Goal: Register for event/course

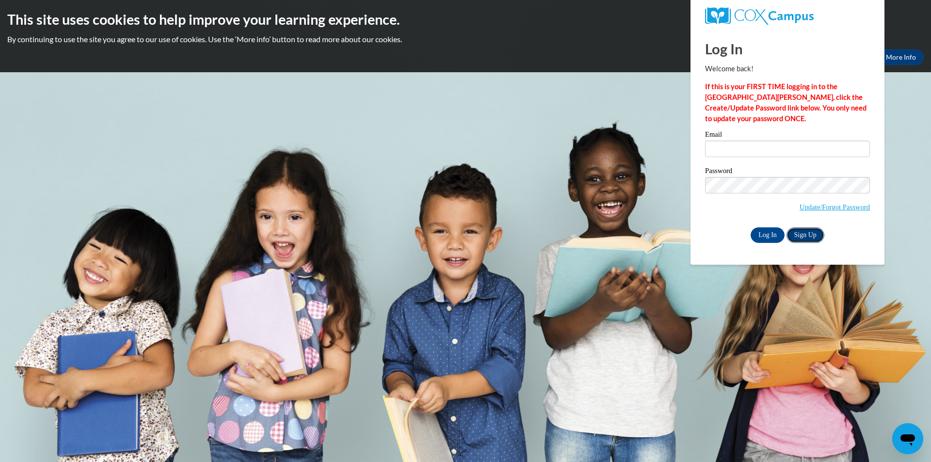
click at [808, 233] on link "Sign Up" at bounding box center [805, 235] width 38 height 16
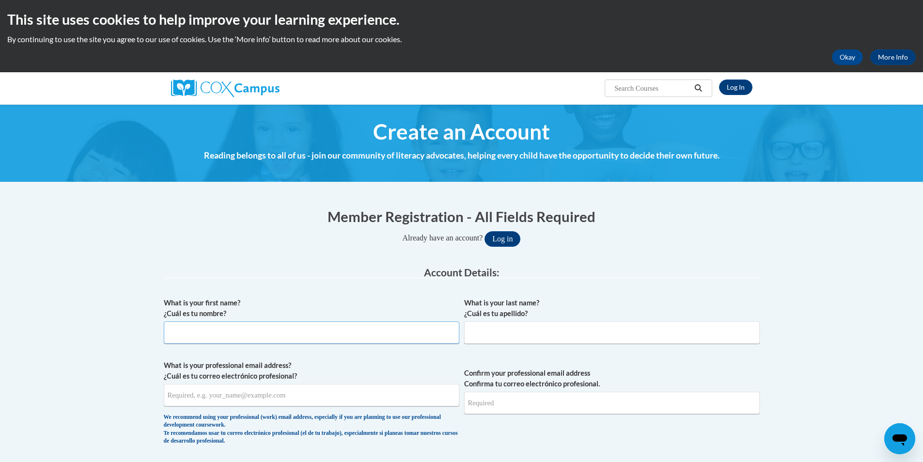
click at [240, 336] on input "What is your first name? ¿Cuál es tu nombre?" at bounding box center [312, 332] width 296 height 22
type input "d"
type input "D"
type input "[PERSON_NAME]"
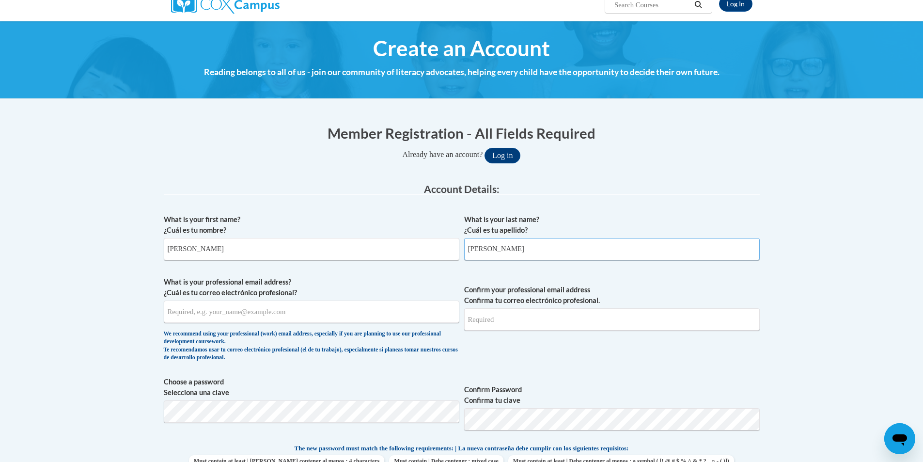
scroll to position [142, 0]
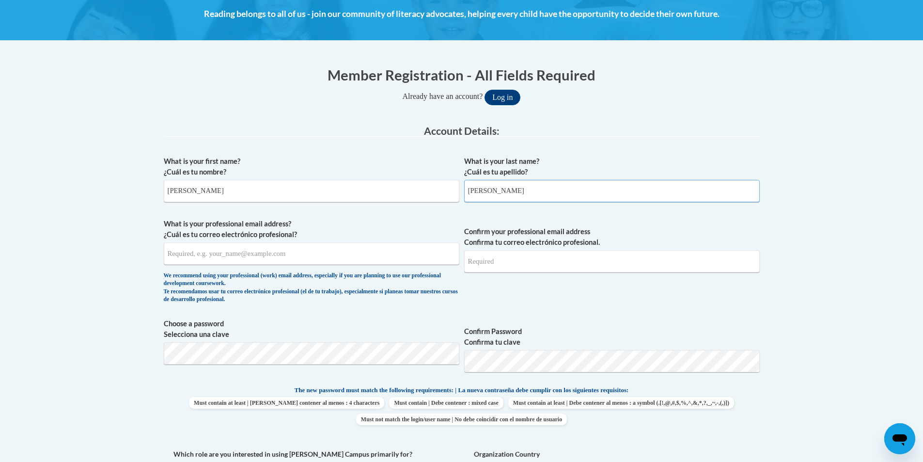
type input "WILLIAMS"
click at [270, 253] on input "What is your professional email address? ¿Cuál es tu correo electrónico profesi…" at bounding box center [312, 253] width 296 height 22
type input "D"
type input "deb120562@gmail.com"
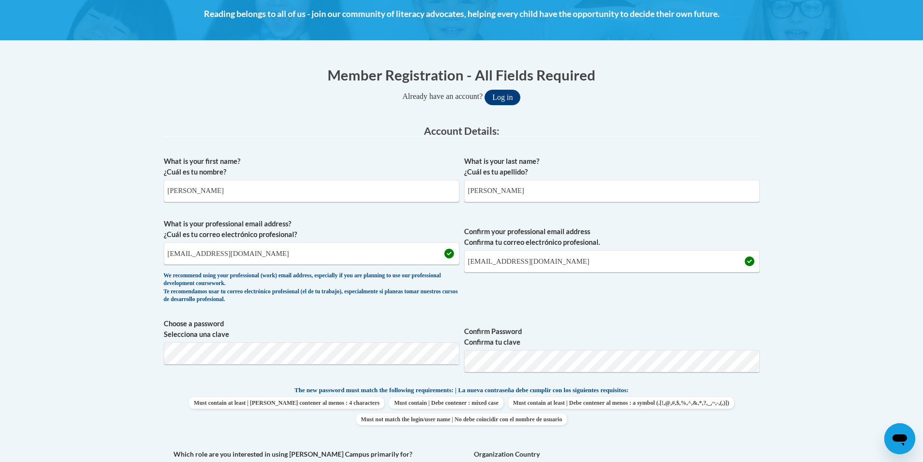
click at [902, 367] on body "This site uses cookies to help improve your learning experience. By continuing …" at bounding box center [461, 449] width 923 height 1183
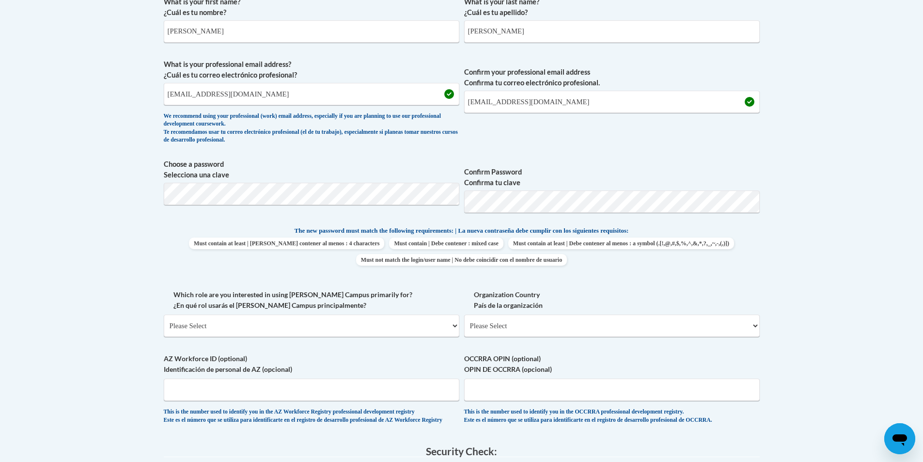
scroll to position [307, 0]
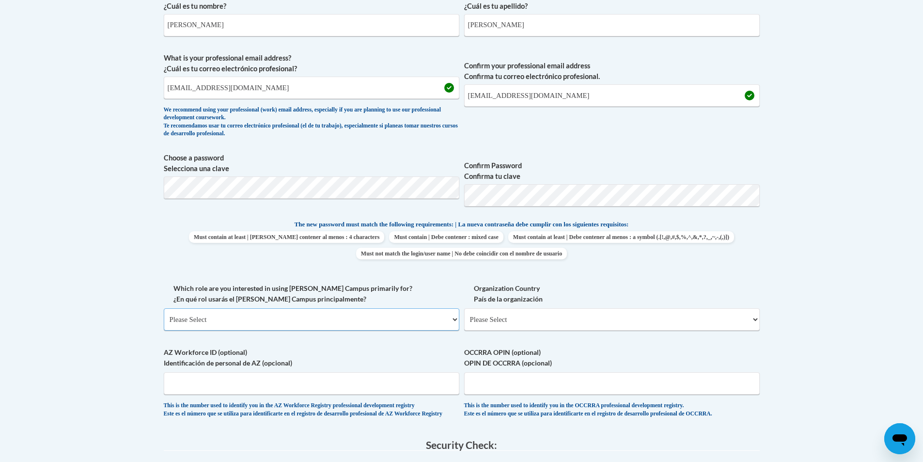
click at [456, 323] on select "Please Select College/University | Colegio/Universidad Community/Nonprofit Part…" at bounding box center [312, 319] width 296 height 22
select select "fbf2d438-af2f-41f8-98f1-81c410e29de3"
click at [164, 308] on select "Please Select College/University | Colegio/Universidad Community/Nonprofit Part…" at bounding box center [312, 319] width 296 height 22
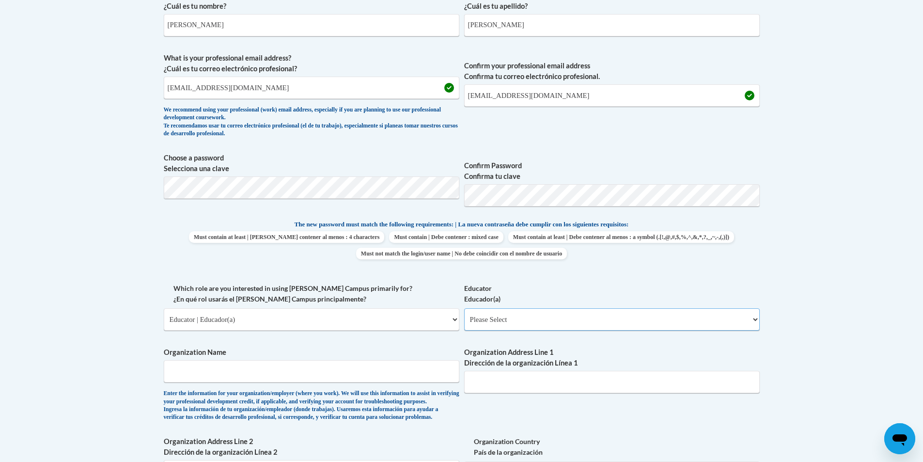
click at [755, 319] on select "Please Select Early Learning/Daycare Teacher/Family Home Care Provider | Maestr…" at bounding box center [612, 319] width 296 height 22
select select "6732b29e-f5f4-40e4-a595-7dafd2b8fb29"
click at [464, 308] on select "Please Select Early Learning/Daycare Teacher/Family Home Care Provider | Maestr…" at bounding box center [612, 319] width 296 height 22
click at [400, 373] on input "Organization Name" at bounding box center [312, 371] width 296 height 22
type input "NEW JERSELUM ACADEMY"
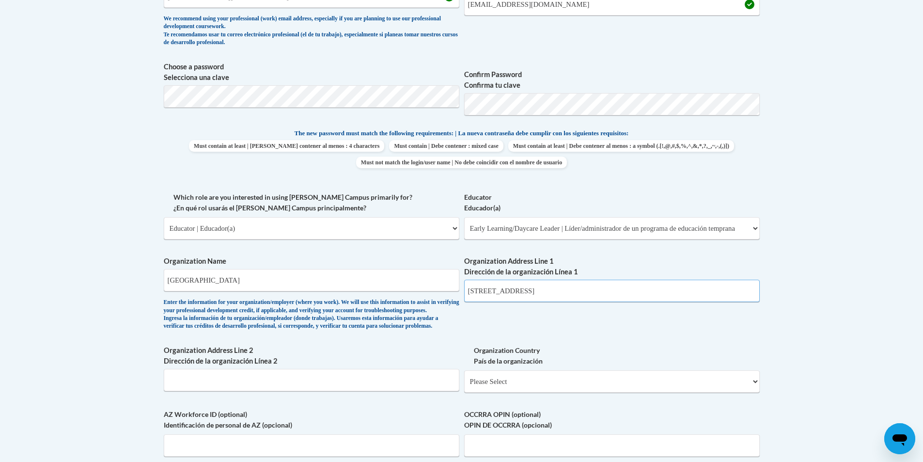
scroll to position [403, 0]
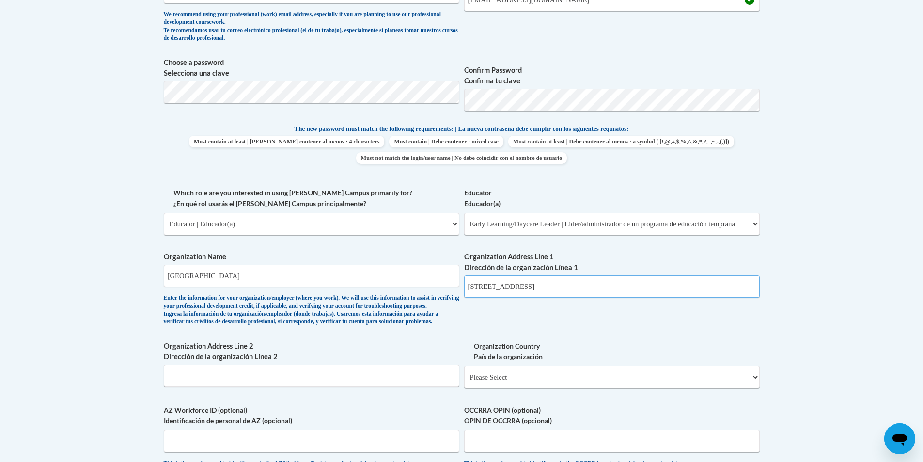
type input "5702 OLD CANTON ROAD"
click at [253, 387] on input "Organization Address Line 2 Dirección de la organización Línea 2" at bounding box center [312, 375] width 296 height 22
type input "JACKSON MS 39206"
click at [755, 388] on select "Please Select United States | Estados Unidos Outside of the United States | Fue…" at bounding box center [612, 377] width 296 height 22
select select "ad49bcad-a171-4b2e-b99c-48b446064914"
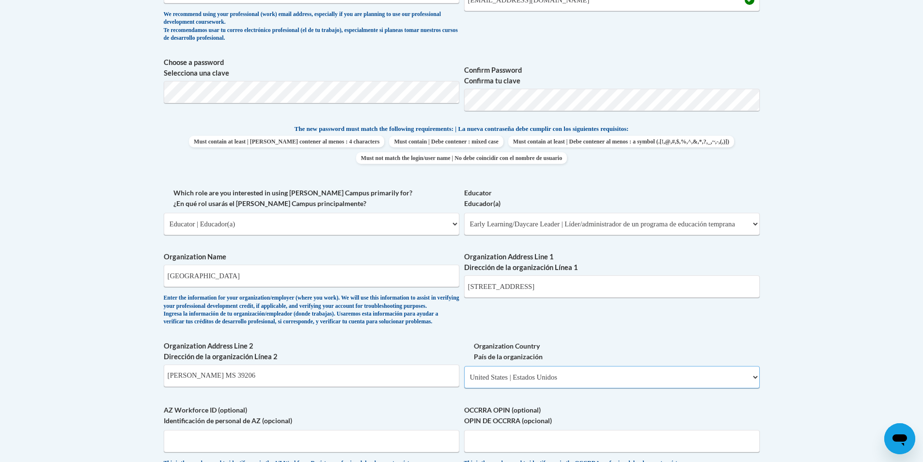
click at [464, 381] on select "Please Select United States | Estados Unidos Outside of the United States | Fue…" at bounding box center [612, 377] width 296 height 22
select select
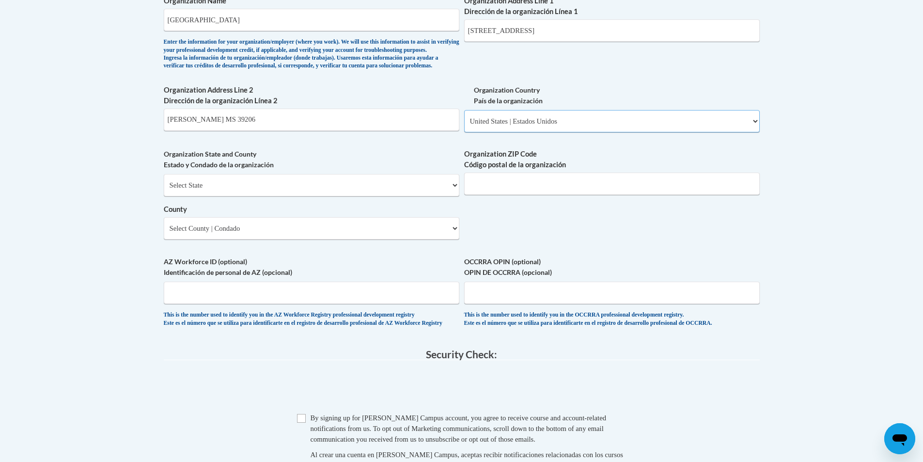
scroll to position [685, 0]
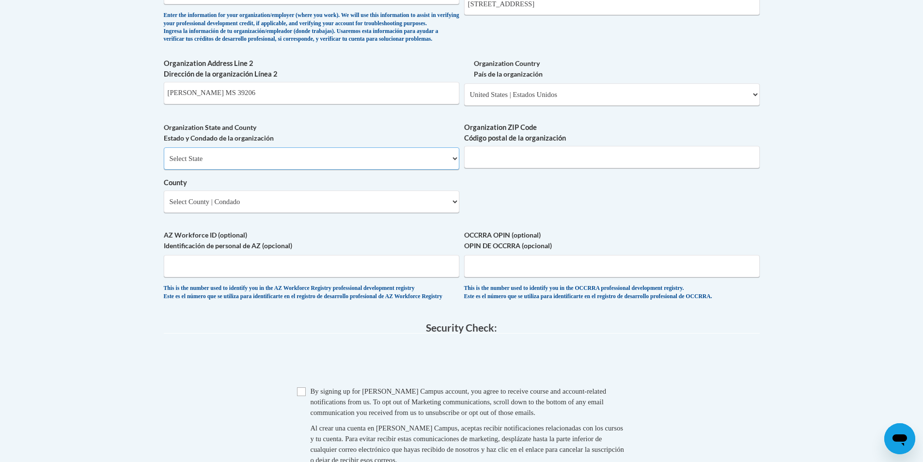
click at [456, 170] on select "Select State Alabama Alaska Arizona Arkansas California Colorado Connecticut De…" at bounding box center [312, 158] width 296 height 22
select select "Mississippi"
click at [164, 163] on select "Select State Alabama Alaska Arizona Arkansas California Colorado Connecticut De…" at bounding box center [312, 158] width 296 height 22
click at [520, 168] on input "Organization ZIP Code Código postal de la organización" at bounding box center [612, 157] width 296 height 22
type input "39206"
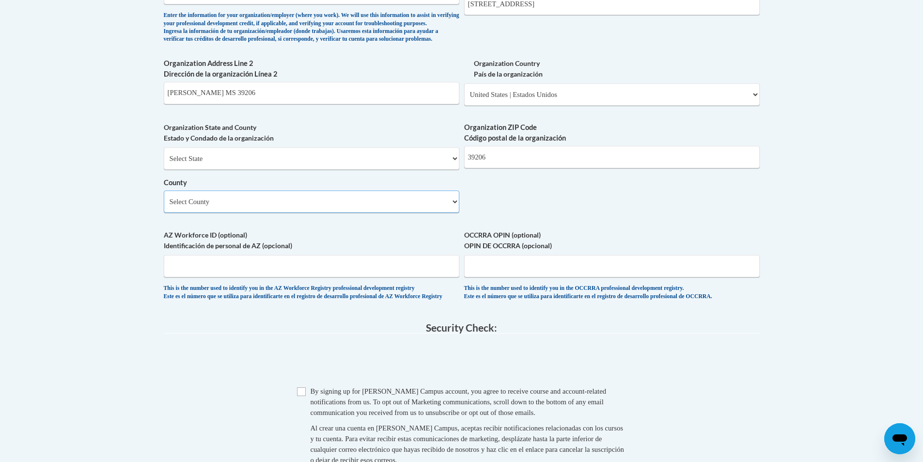
drag, startPoint x: 343, startPoint y: 216, endPoint x: 354, endPoint y: 215, distance: 10.7
click at [346, 213] on select "Select County Adams Alcorn Amite Attala Benton Bolivar Calhoun Carroll Chickasa…" at bounding box center [312, 201] width 296 height 22
click at [164, 206] on select "Select County Adams Alcorn Amite Attala Benton Bolivar Calhoun Carroll Chickasa…" at bounding box center [312, 201] width 296 height 22
click at [457, 213] on select "Select County Adams Alcorn Amite Attala Benton Bolivar Calhoun Carroll Chickasa…" at bounding box center [312, 201] width 296 height 22
select select "Hinds"
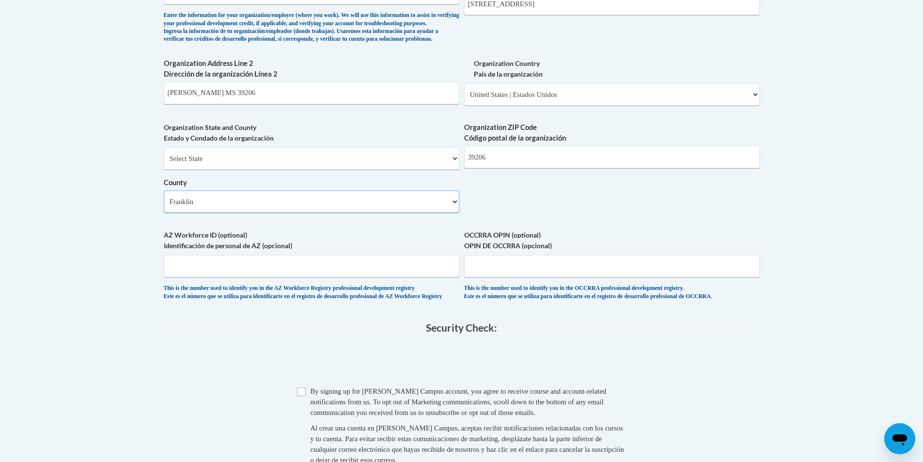
click at [164, 206] on select "Select County Adams Alcorn Amite Attala Benton Bolivar Calhoun Carroll Chickasa…" at bounding box center [312, 201] width 296 height 22
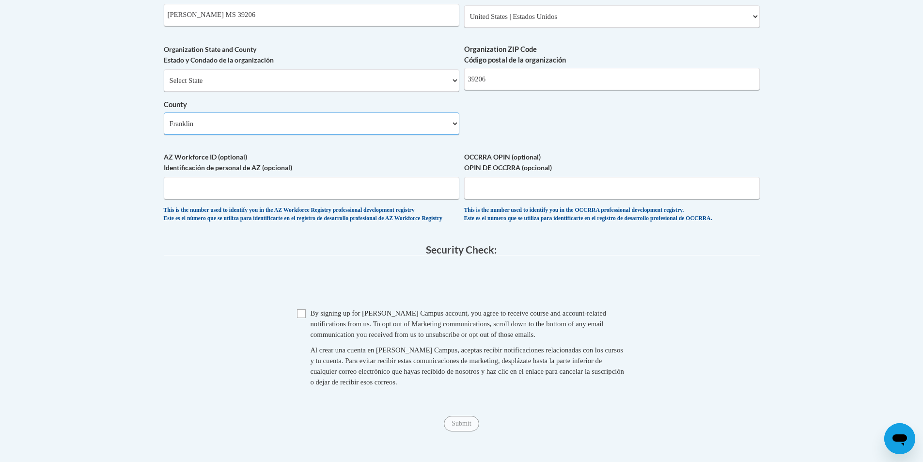
scroll to position [771, 0]
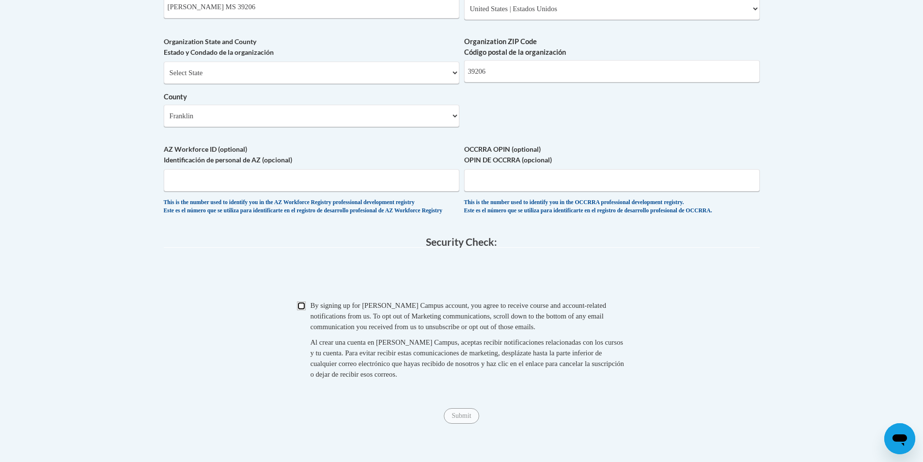
click at [299, 310] on input "Checkbox" at bounding box center [301, 305] width 9 height 9
checkbox input "true"
click at [455, 424] on input "Submit" at bounding box center [461, 416] width 35 height 16
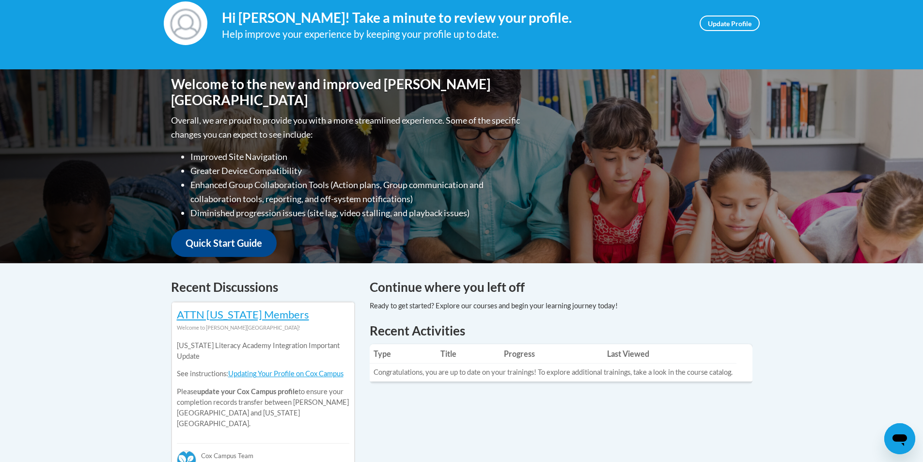
scroll to position [165, 0]
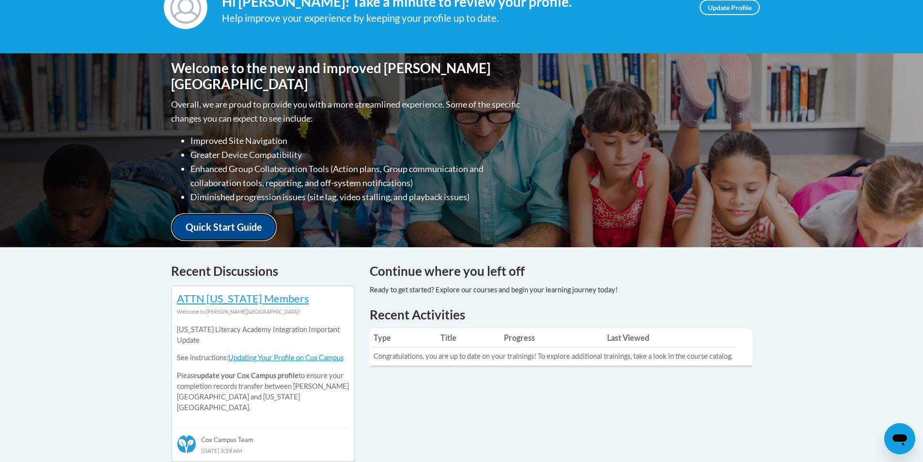
click at [215, 221] on link "Quick Start Guide" at bounding box center [224, 227] width 106 height 28
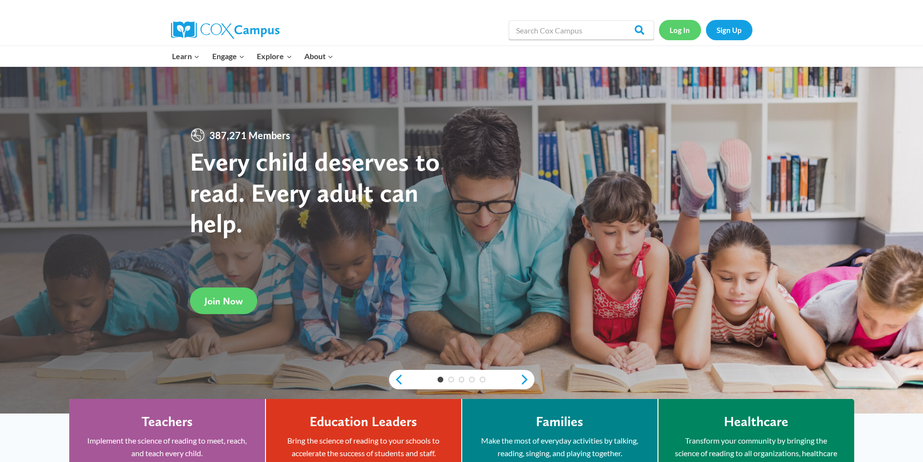
click at [678, 29] on link "Log In" at bounding box center [680, 30] width 42 height 20
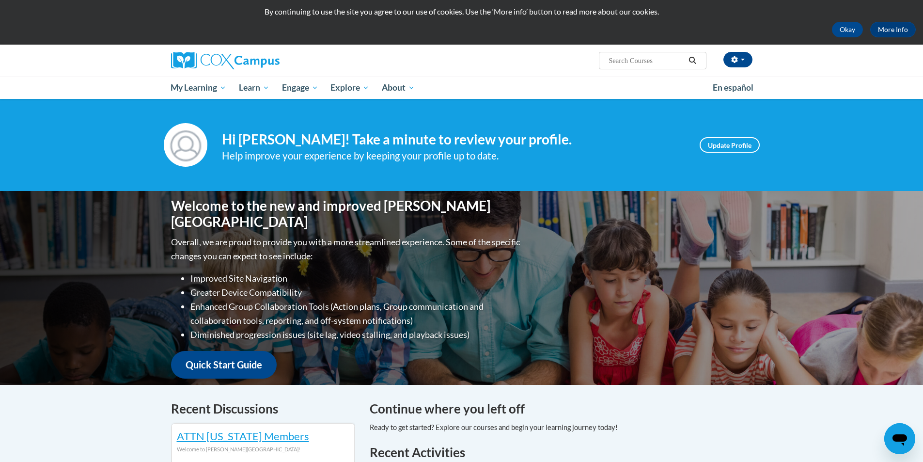
scroll to position [26, 0]
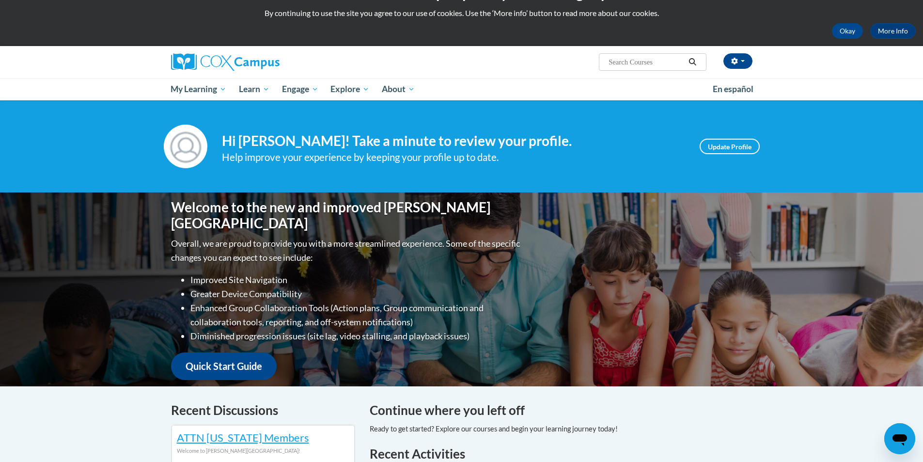
click at [189, 150] on img at bounding box center [186, 147] width 44 height 44
click at [724, 145] on link "Update Profile" at bounding box center [730, 147] width 60 height 16
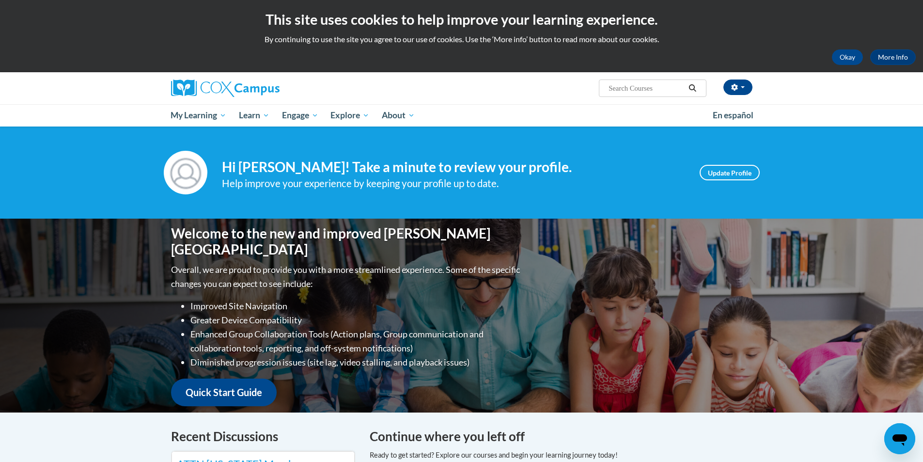
click at [187, 177] on img at bounding box center [186, 173] width 44 height 44
drag, startPoint x: 916, startPoint y: 83, endPoint x: 913, endPoint y: 106, distance: 22.6
click at [912, 106] on div "DEBORAH WILLIAMS (Central Daylight Time GMT-0500 ) My Profile Inbox My Transcri…" at bounding box center [461, 99] width 923 height 54
click at [417, 234] on h1 "Welcome to the new and improved [PERSON_NAME][GEOGRAPHIC_DATA]" at bounding box center [346, 241] width 351 height 32
click at [893, 55] on link "More Info" at bounding box center [893, 57] width 46 height 16
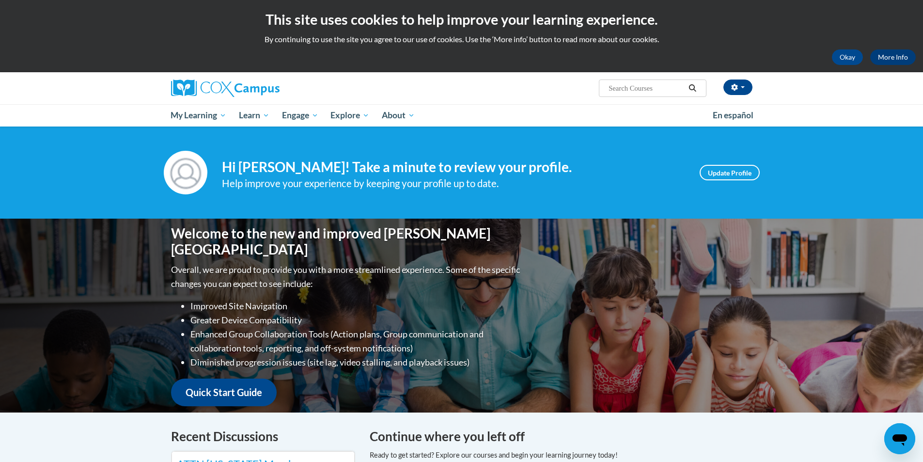
drag, startPoint x: 0, startPoint y: 0, endPoint x: 899, endPoint y: 58, distance: 900.4
click at [899, 58] on link "More Info" at bounding box center [893, 57] width 46 height 16
click at [899, 57] on link "More Info" at bounding box center [893, 57] width 46 height 16
drag, startPoint x: 0, startPoint y: 0, endPoint x: 899, endPoint y: 57, distance: 900.8
click at [899, 57] on link "More Info" at bounding box center [893, 57] width 46 height 16
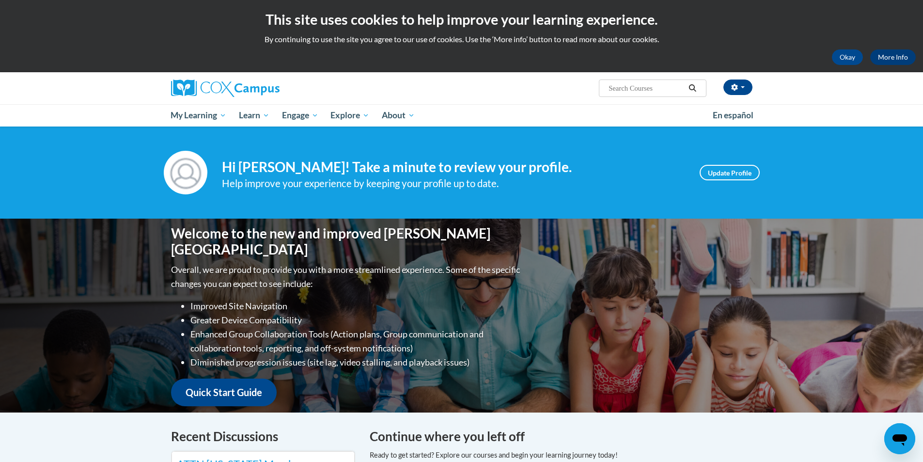
click at [900, 57] on link "More Info" at bounding box center [893, 57] width 46 height 16
click at [670, 89] on input "Search..." at bounding box center [647, 88] width 78 height 12
click at [475, 99] on div "[PERSON_NAME] (Central Daylight Time GMT-0500 ) My Profile Inbox My Transcripts…" at bounding box center [462, 88] width 611 height 32
click at [252, 88] on img at bounding box center [225, 87] width 109 height 17
click at [188, 86] on img at bounding box center [225, 87] width 109 height 17
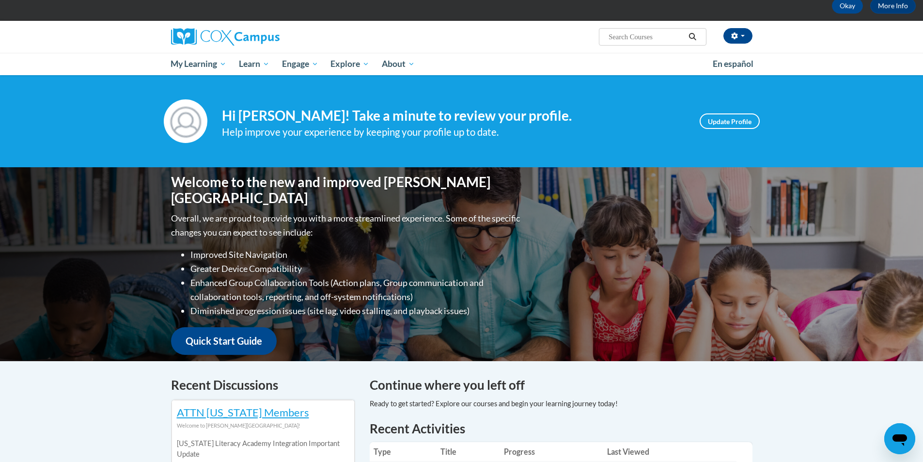
scroll to position [26, 0]
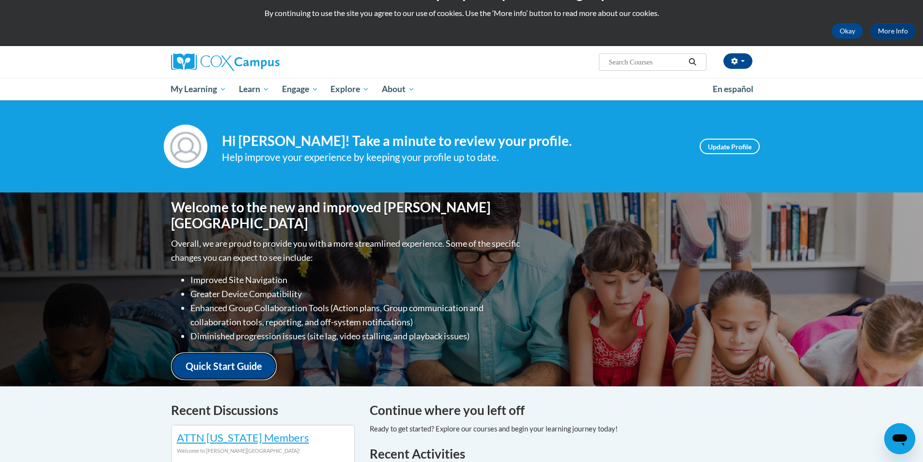
click at [227, 359] on link "Quick Start Guide" at bounding box center [224, 366] width 106 height 28
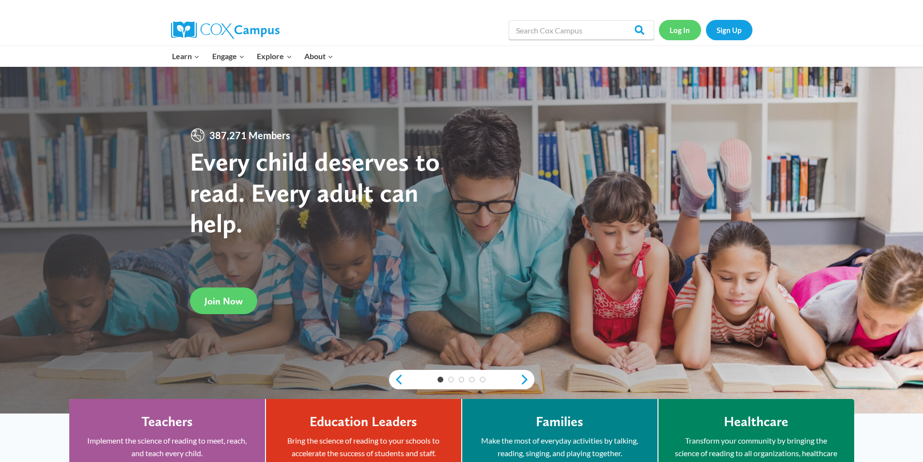
click at [674, 34] on link "Log In" at bounding box center [680, 30] width 42 height 20
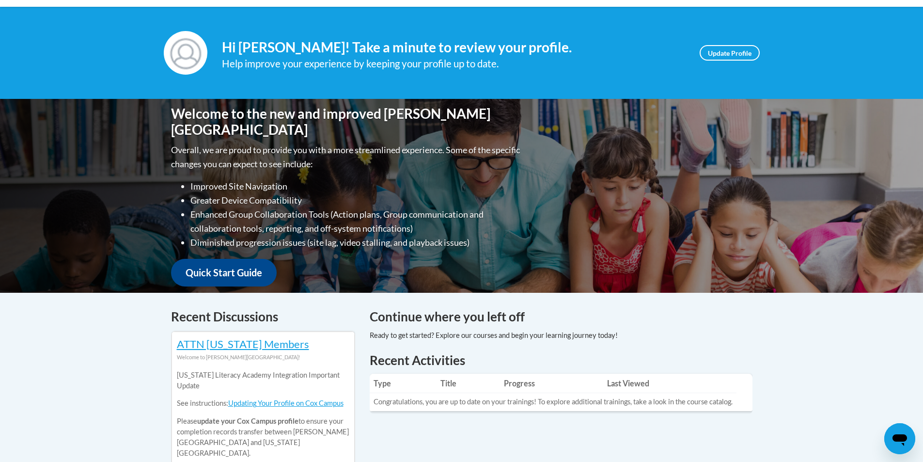
scroll to position [114, 0]
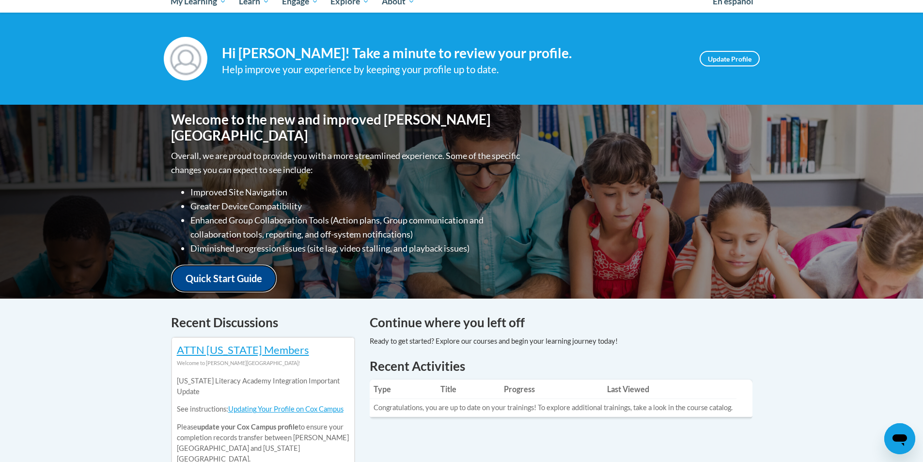
click at [206, 270] on link "Quick Start Guide" at bounding box center [224, 279] width 106 height 28
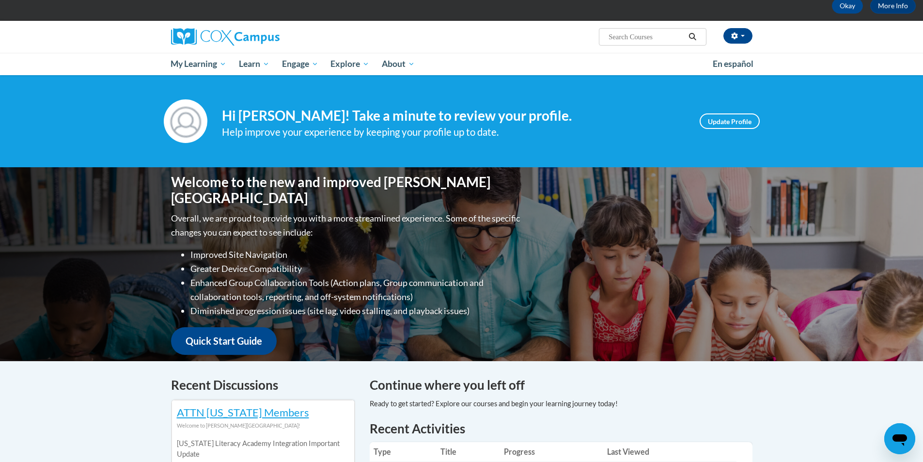
scroll to position [44, 0]
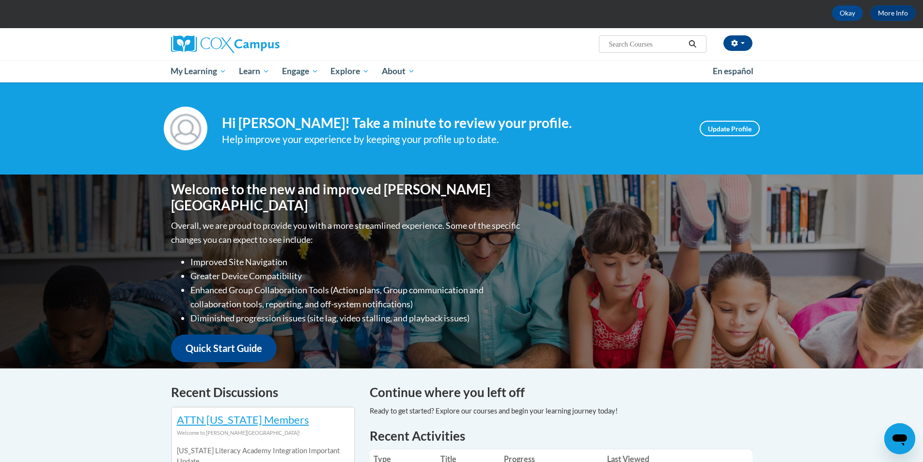
click at [266, 132] on div "Help improve your experience by keeping your profile up to date." at bounding box center [453, 139] width 463 height 16
click at [244, 116] on h4 "Hi [PERSON_NAME]! Take a minute to review your profile." at bounding box center [453, 123] width 463 height 16
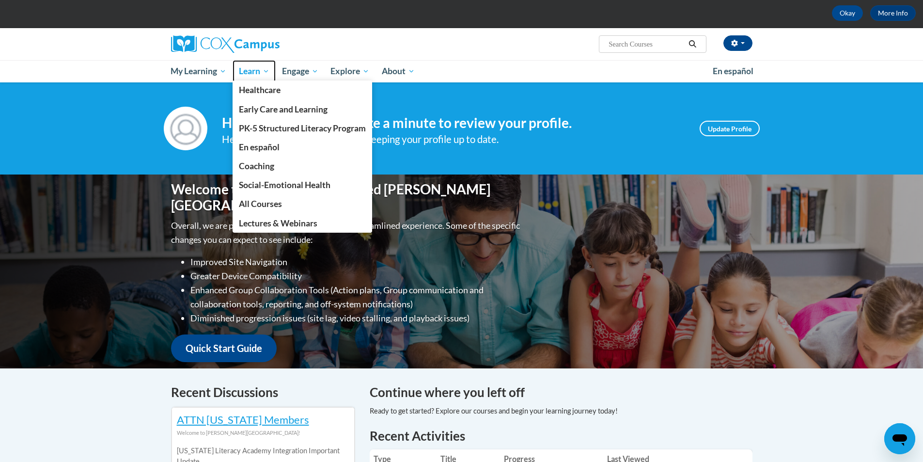
click at [261, 74] on span "Learn" at bounding box center [254, 71] width 31 height 12
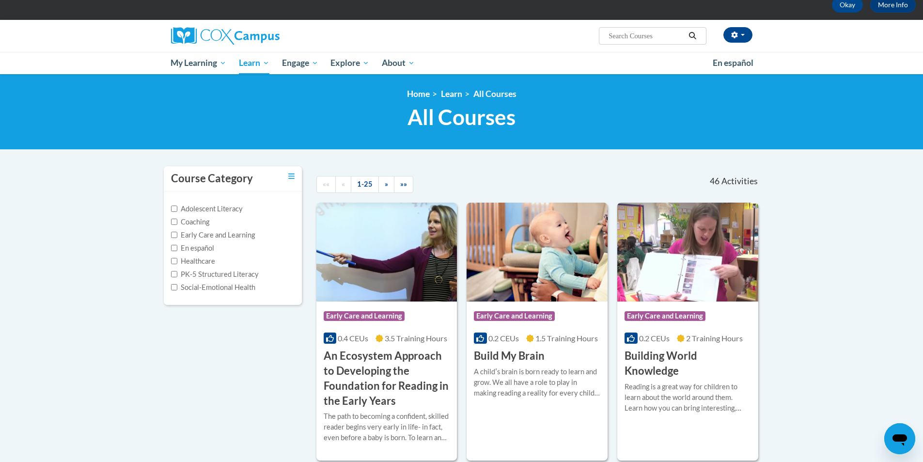
scroll to position [37, 0]
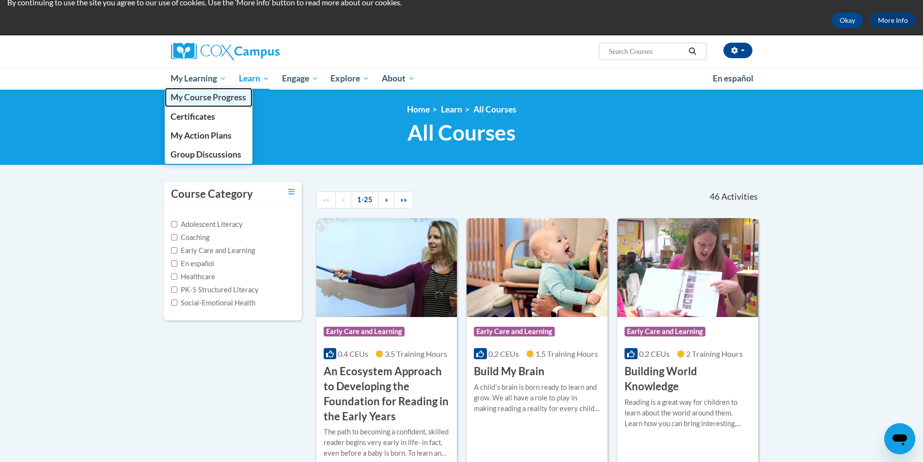
click at [217, 98] on span "My Course Progress" at bounding box center [209, 97] width 76 height 10
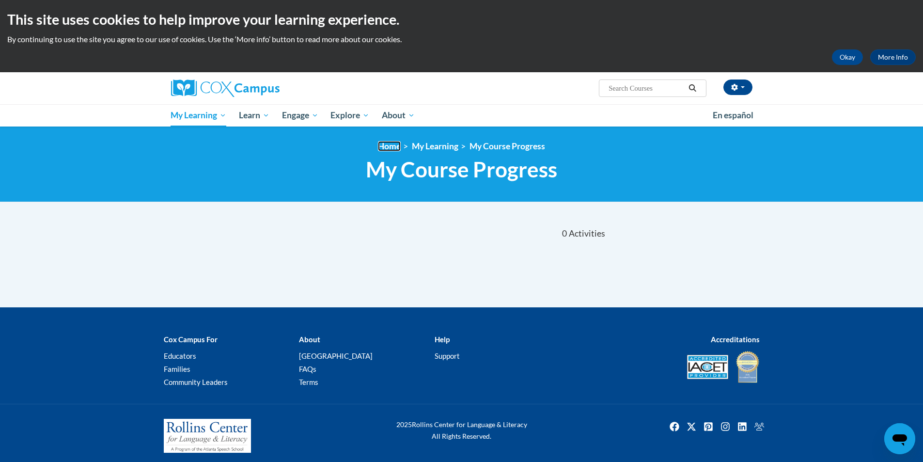
click at [384, 143] on link "Home" at bounding box center [389, 146] width 23 height 10
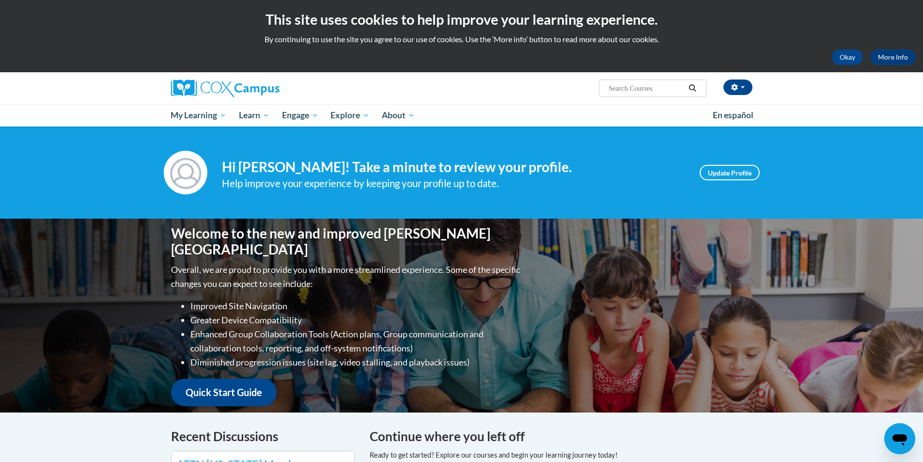
click at [674, 87] on input "Search..." at bounding box center [647, 88] width 78 height 12
click at [719, 173] on link "Update Profile" at bounding box center [730, 173] width 60 height 16
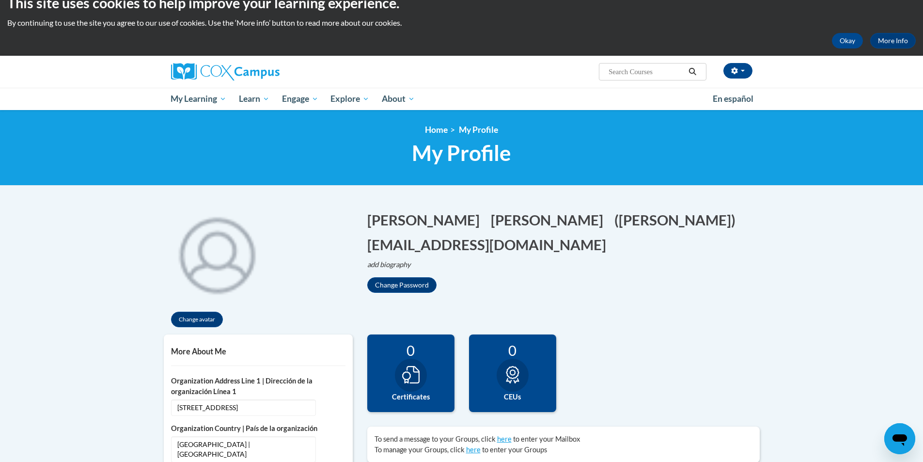
scroll to position [14, 0]
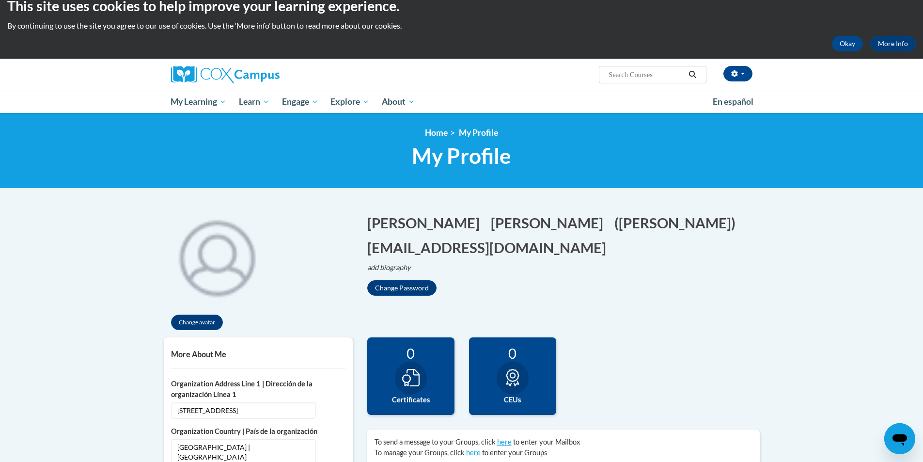
click at [692, 73] on icon "Search" at bounding box center [692, 74] width 9 height 7
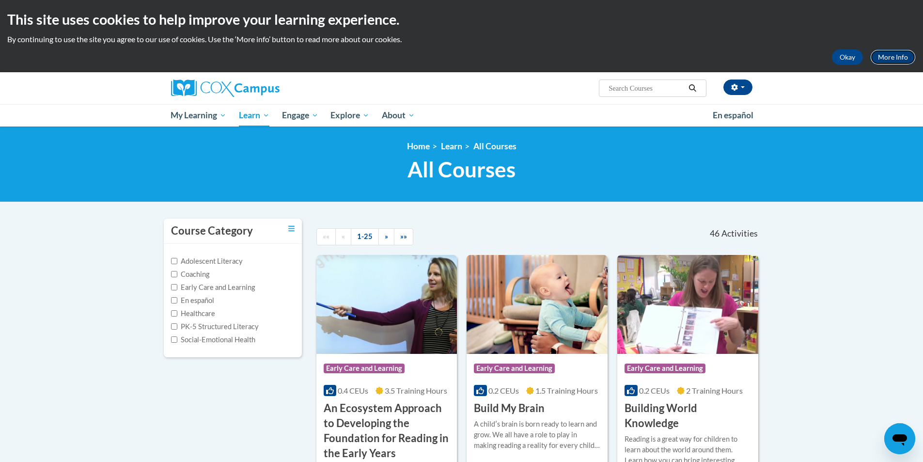
click at [896, 56] on link "More Info" at bounding box center [893, 57] width 46 height 16
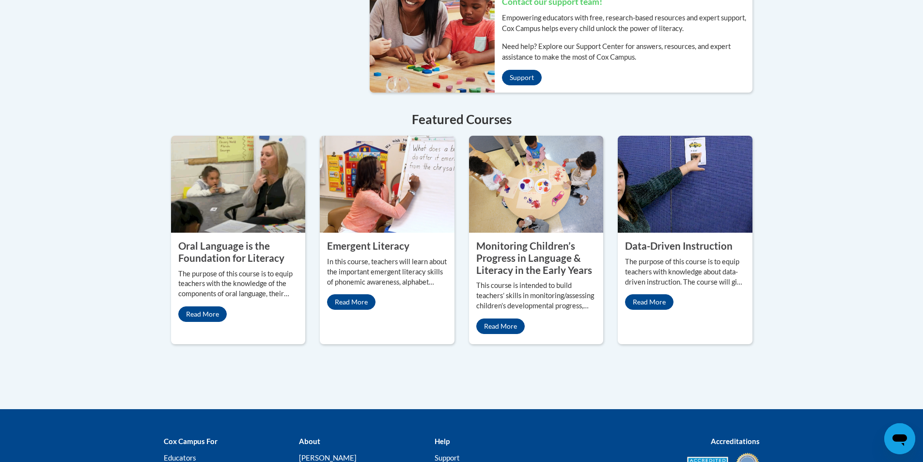
scroll to position [881, 0]
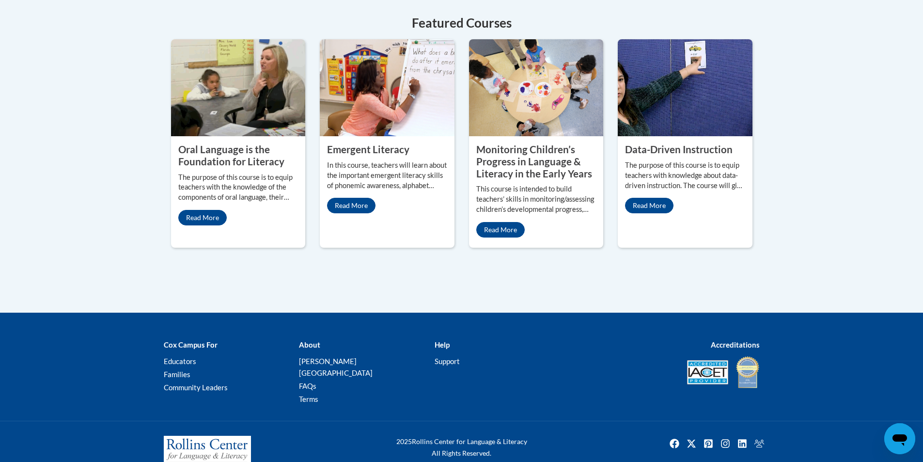
click at [897, 445] on icon "Open messaging window" at bounding box center [899, 438] width 17 height 17
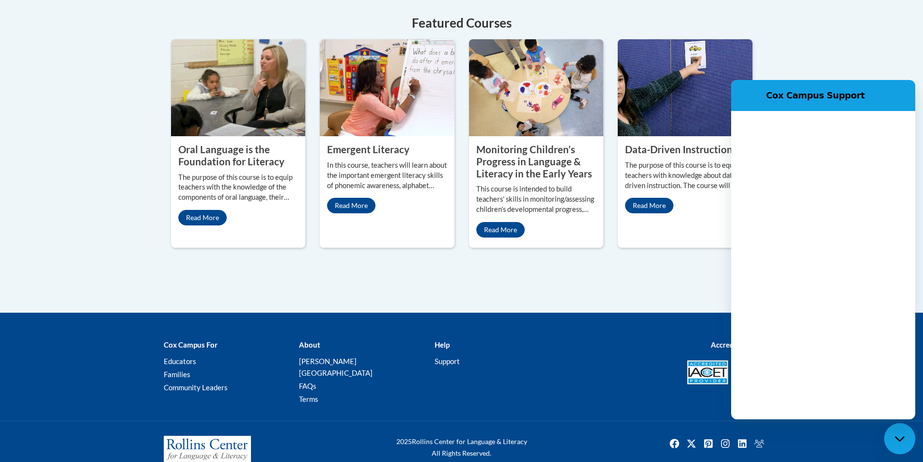
scroll to position [0, 0]
type textarea "x"
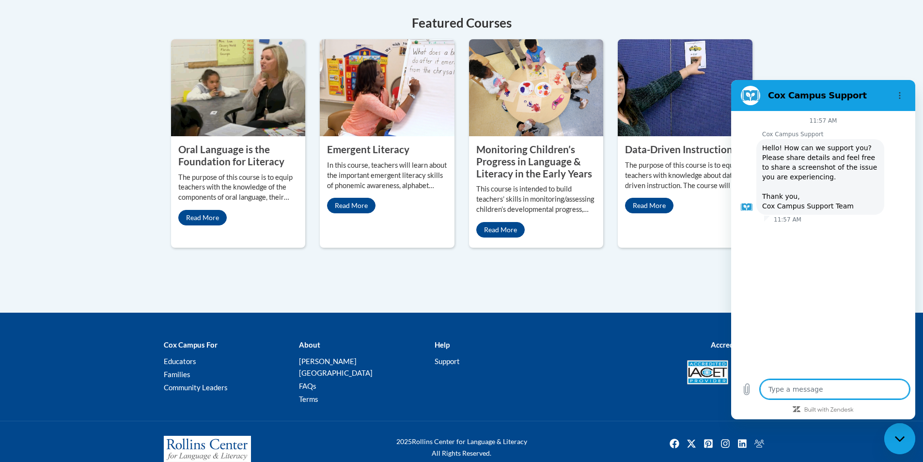
click at [811, 386] on textarea at bounding box center [834, 388] width 149 height 19
type textarea "i"
type textarea "x"
type textarea "i"
type textarea "x"
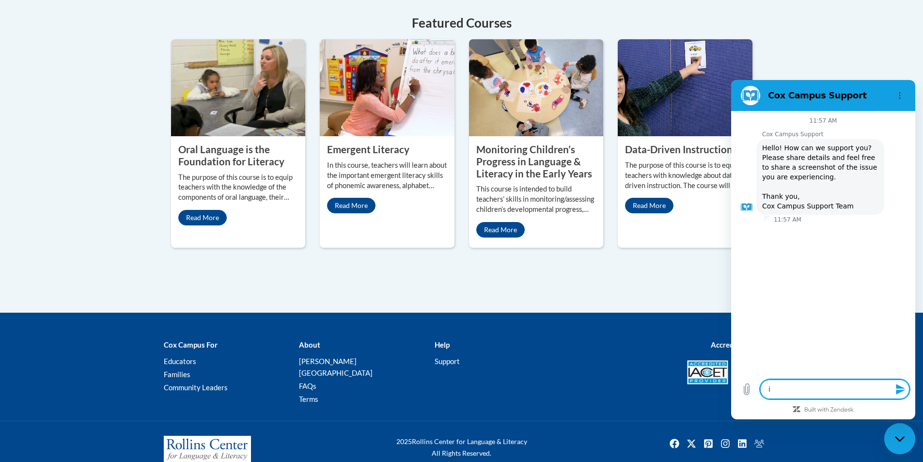
type textarea "i n"
type textarea "x"
type textarea "i ne"
type textarea "x"
type textarea "i nee"
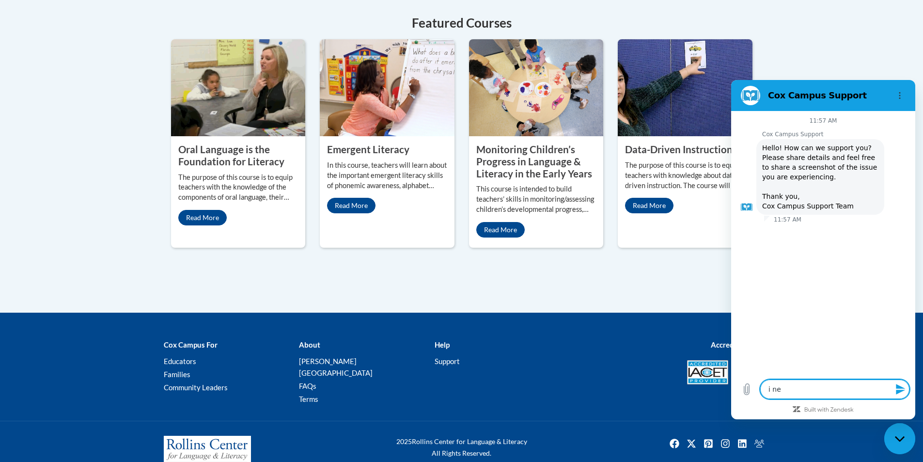
type textarea "x"
type textarea "i need"
type textarea "x"
type textarea "i need"
type textarea "x"
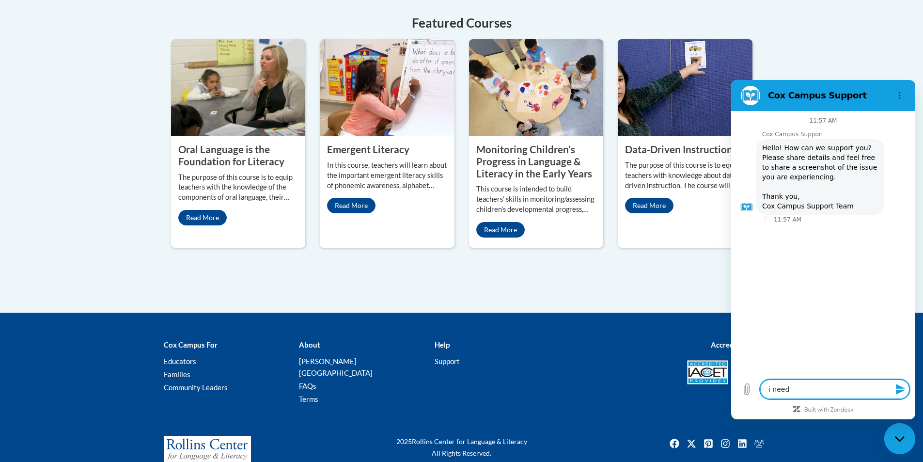
type textarea "i need t"
type textarea "x"
type textarea "i need to"
type textarea "x"
type textarea "i need to"
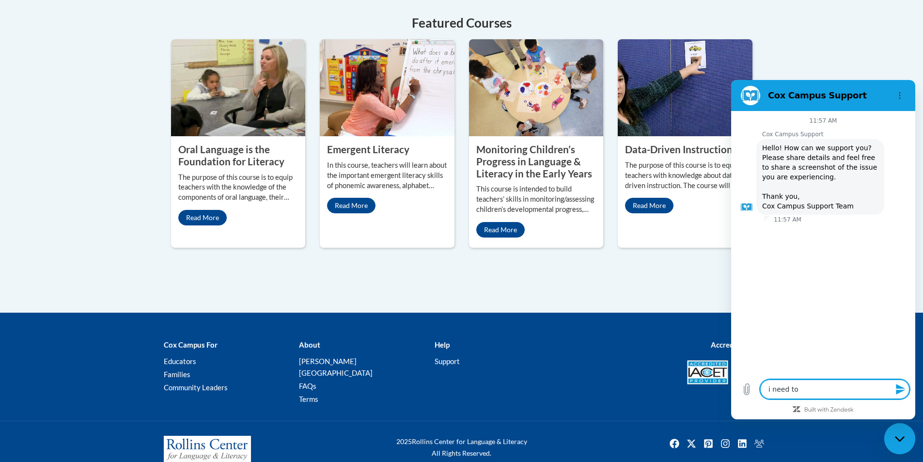
type textarea "x"
type textarea "i need to l"
type textarea "x"
type textarea "i need to lo"
type textarea "x"
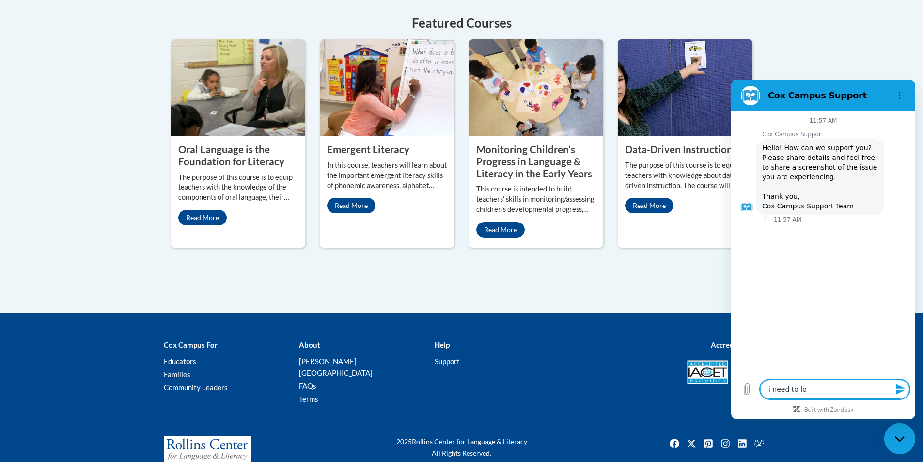
type textarea "i need to log"
type textarea "x"
type textarea "i need to log"
type textarea "x"
type textarea "i need to log i"
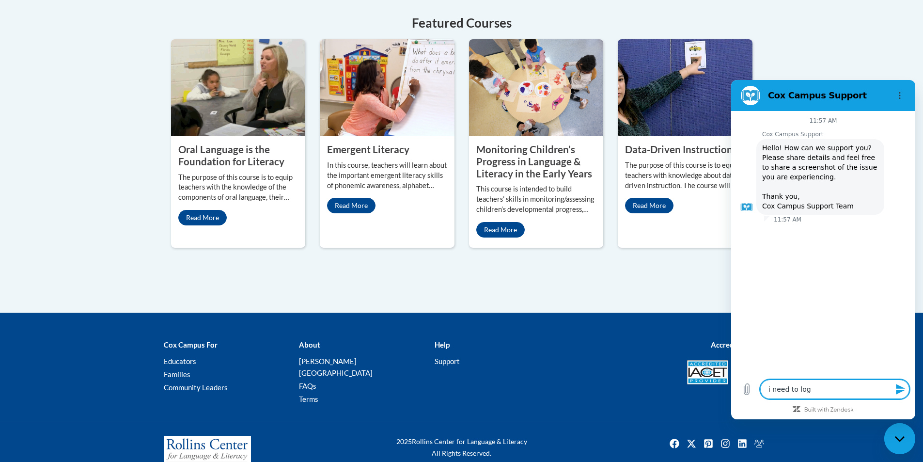
type textarea "x"
type textarea "i need to log in"
type textarea "x"
type textarea "i need to log int"
type textarea "x"
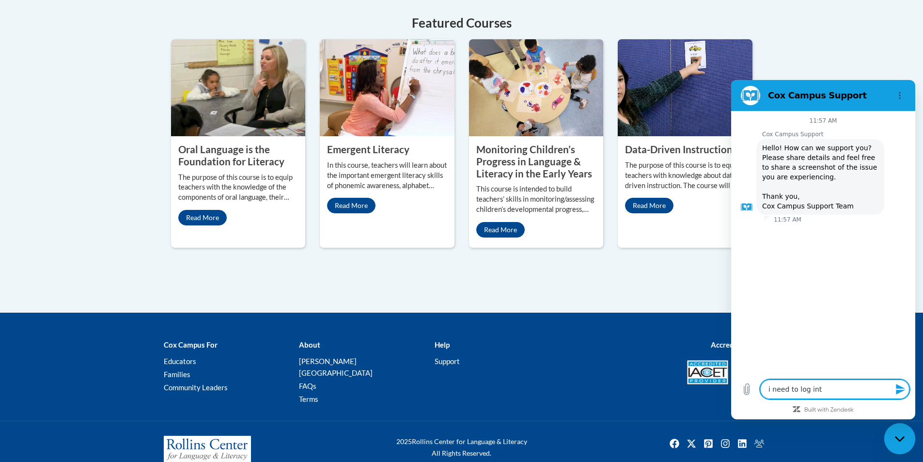
type textarea "i need to log into"
type textarea "x"
type textarea "i need to log into"
type textarea "x"
type textarea "i need to log into m"
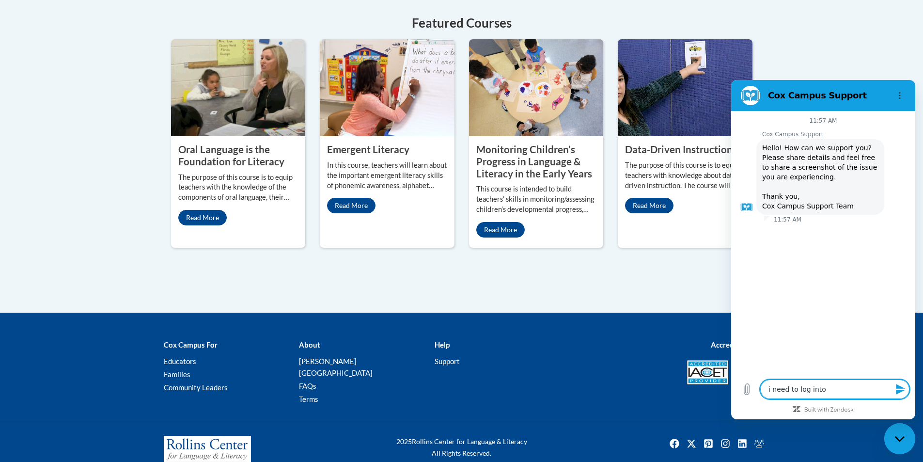
type textarea "x"
type textarea "i need to log into my"
type textarea "x"
type textarea "i need to log into my"
type textarea "x"
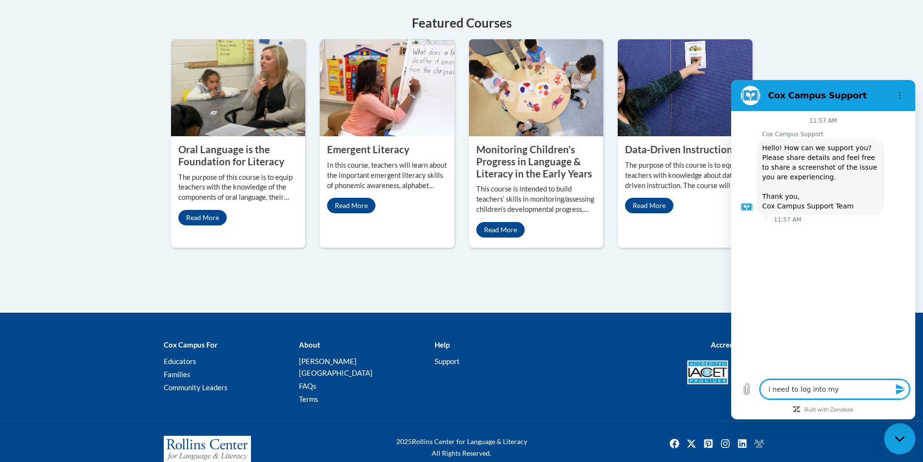
type textarea "i need to log into my a"
type textarea "x"
type textarea "i need to log into my ac"
type textarea "x"
type textarea "i need to log into my acc"
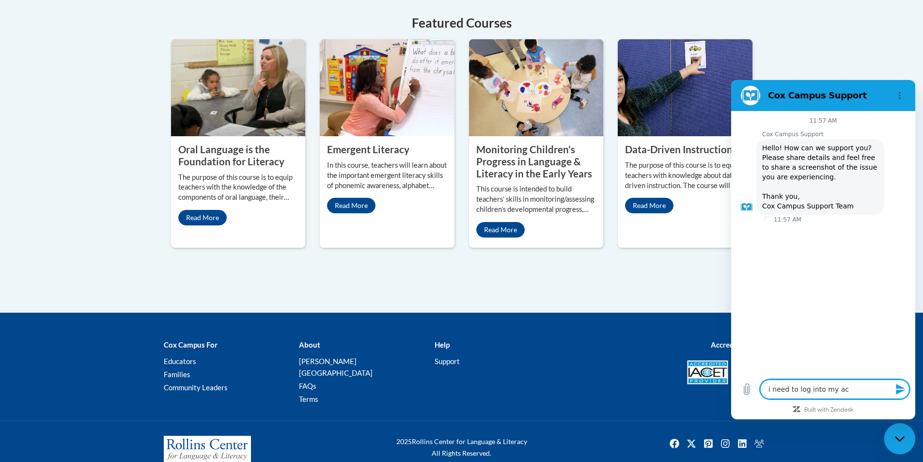
type textarea "x"
type textarea "i need to log into my acco"
type textarea "x"
type textarea "i need to log into my accou"
type textarea "x"
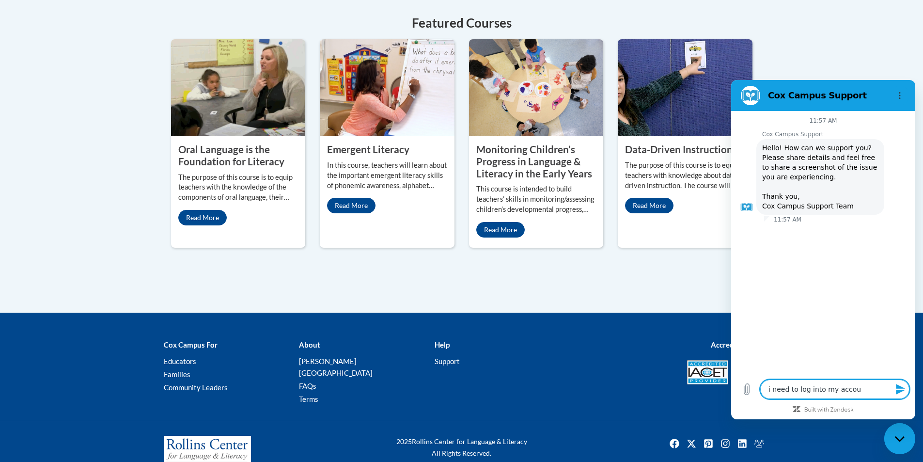
type textarea "i need to log into my accoun"
type textarea "x"
type textarea "i need to log into my account"
type textarea "x"
type textarea "i need to log into my account"
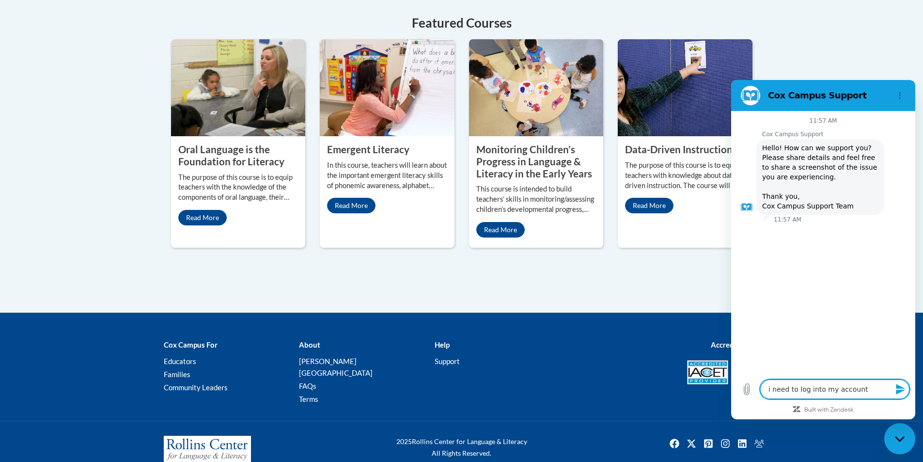
type textarea "x"
type textarea "i need to log into my account a"
type textarea "x"
type textarea "i need to log into my account an"
type textarea "x"
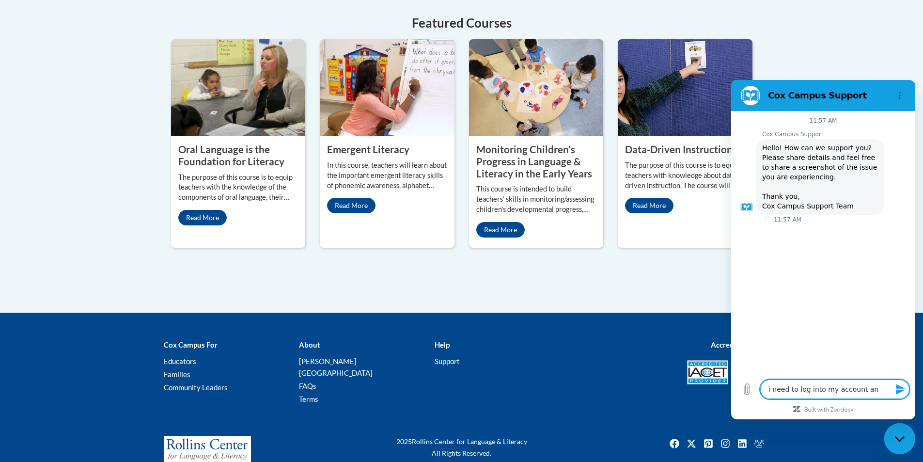
type textarea "i need to log into my account and"
type textarea "x"
type textarea "i need to log into my account and"
type textarea "x"
type textarea "i need to log into my account and w"
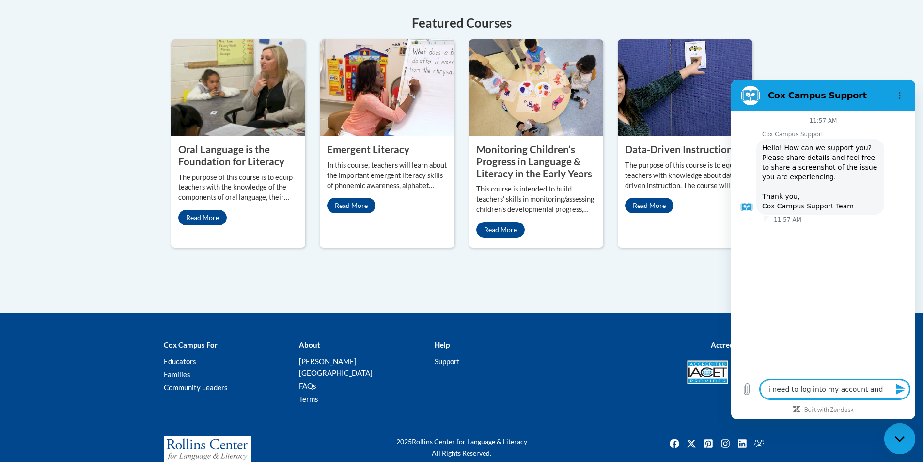
type textarea "x"
type textarea "i need to log into my account and wi"
type textarea "x"
type textarea "i need to log into my account and wil"
type textarea "x"
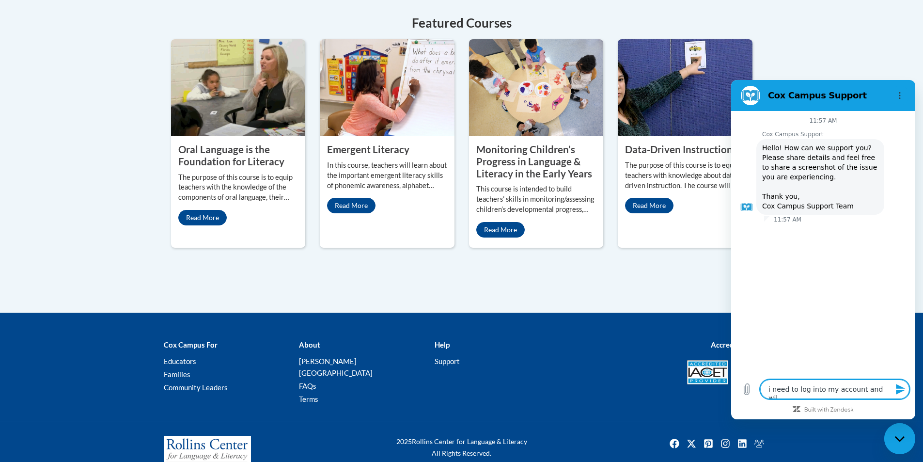
type textarea "i need to log into my account and will"
type textarea "x"
type textarea "i need to log into my account and will"
type textarea "x"
type textarea "i need to log into my account and will n"
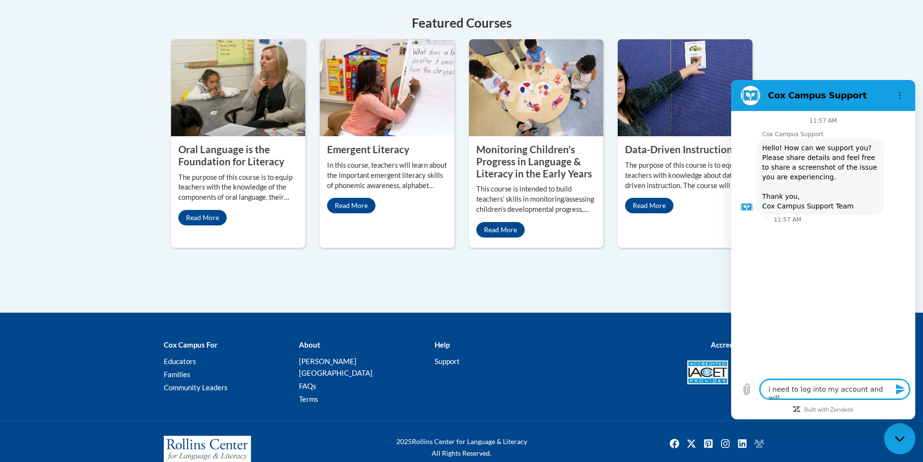
type textarea "x"
type textarea "i need to log into my account and will no"
type textarea "x"
type textarea "i need to log into my account and will not"
type textarea "x"
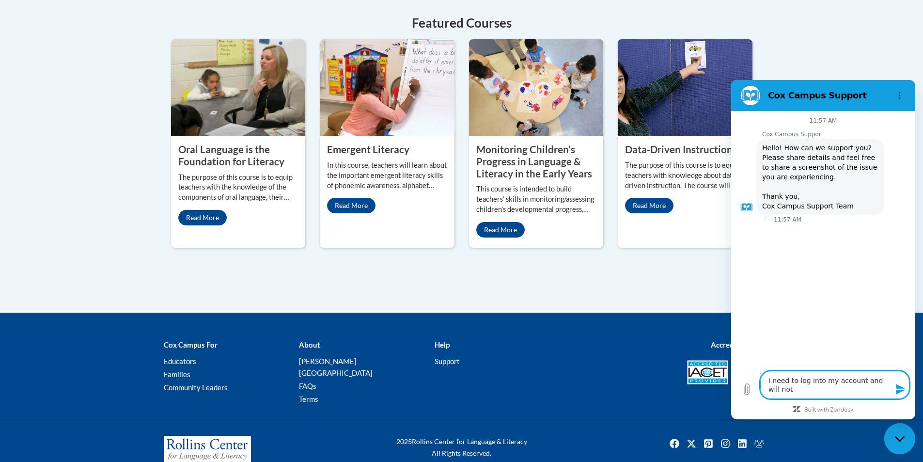
type textarea "i need to log into my account and will not"
type textarea "x"
type textarea "i need to log into my account and will not l"
type textarea "x"
type textarea "i need to log into my account and will not le"
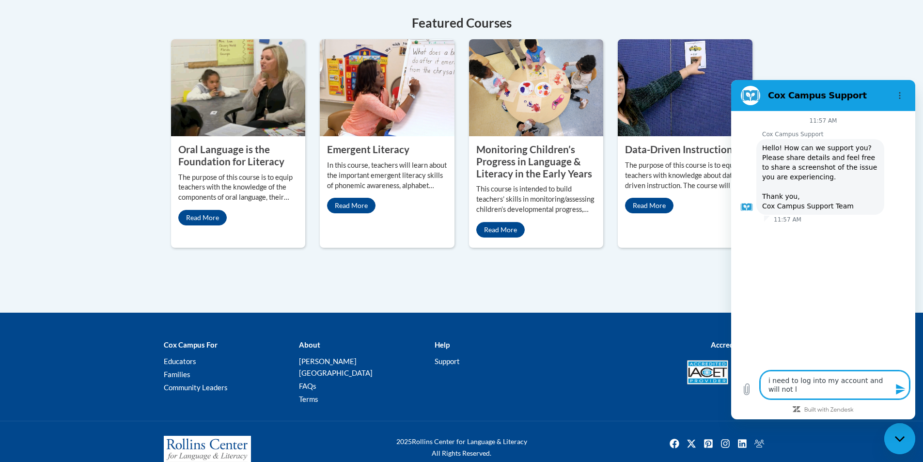
type textarea "x"
type textarea "i need to log into my account and will not let"
type textarea "x"
type textarea "i need to log into my account and will not let"
type textarea "x"
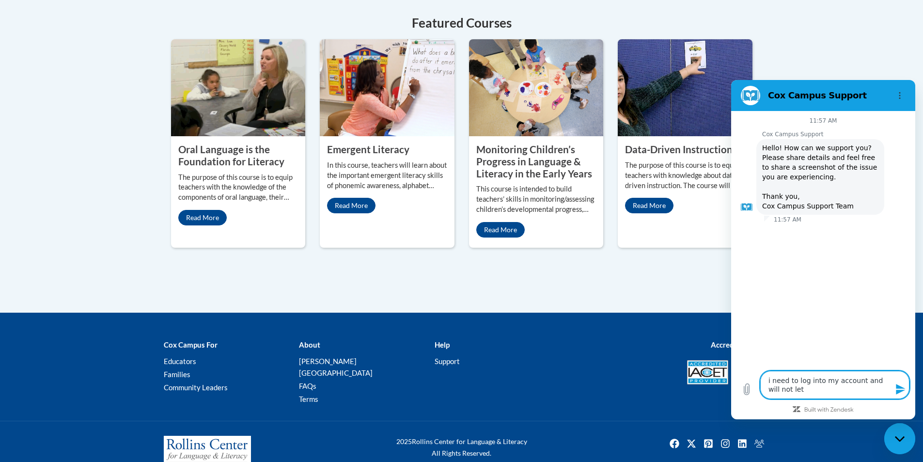
type textarea "i need to log into my account and will not let m"
type textarea "x"
type textarea "i need to log into my account and will not let me"
type textarea "x"
type textarea "i need to log into my account and will not let me"
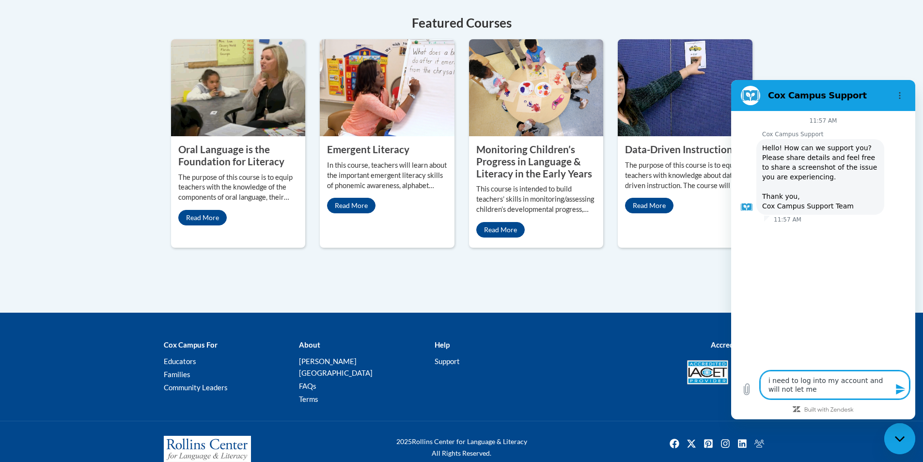
type textarea "x"
type textarea "i need to log into my account and will not let me b"
type textarea "x"
type textarea "i need to log into my account and will not let me be"
type textarea "x"
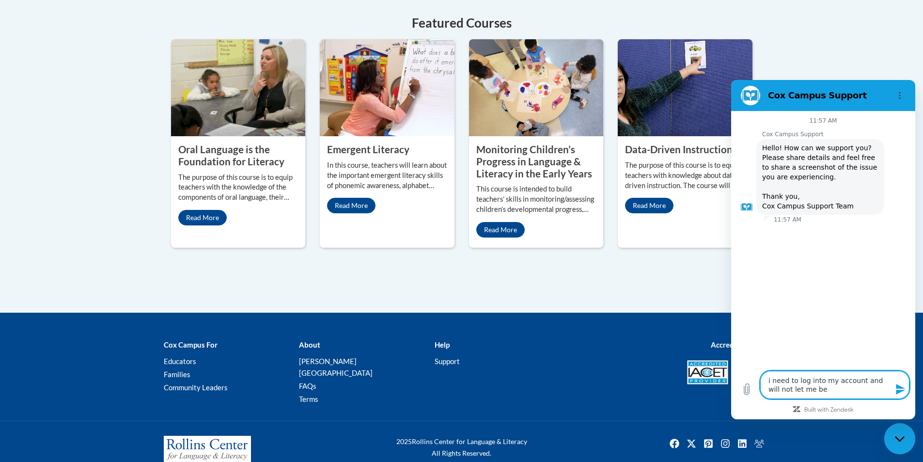
type textarea "i need to log into my account and will not let me bec"
type textarea "x"
type textarea "i need to log into my account and will not let me beca"
type textarea "x"
type textarea "i need to log into my account and will not let me becau"
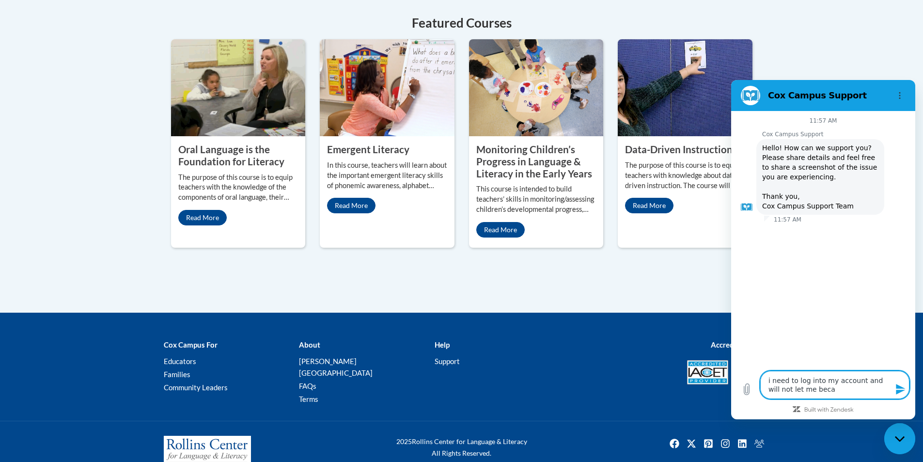
type textarea "x"
type textarea "i need to log into my account and will not let me becaus"
type textarea "x"
type textarea "i need to log into my account and will not let me because"
type textarea "x"
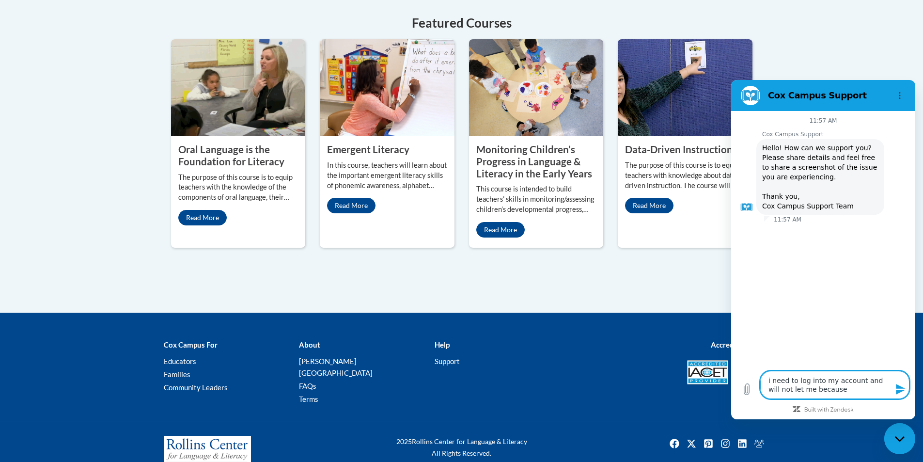
type textarea "i need to log into my account and will not let me because"
type textarea "x"
type textarea "i need to log into my account and will not let me because i"
type textarea "x"
type textarea "i need to log into my account and will not let me because i"
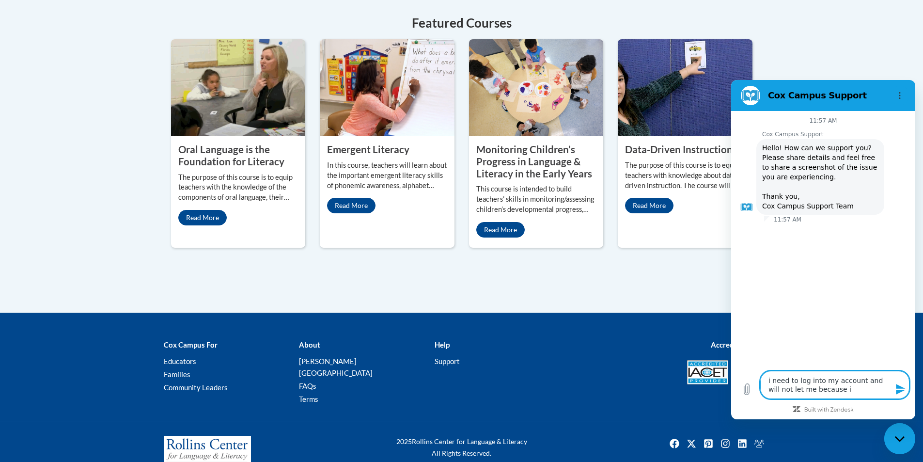
type textarea "x"
type textarea "i need to log into my account and will not let me because i h"
type textarea "x"
type textarea "i need to log into my account and will not let me because i he"
type textarea "x"
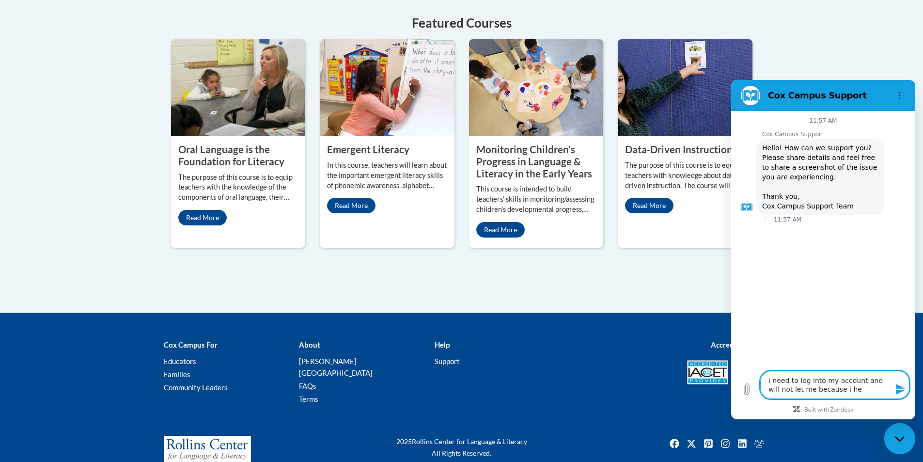
type textarea "i need to log into my account and will not let me because i hel"
type textarea "x"
type textarea "i need to log into my account and will not let me because i help"
type textarea "x"
type textarea "i need to log into my account and will not let me because i helpe"
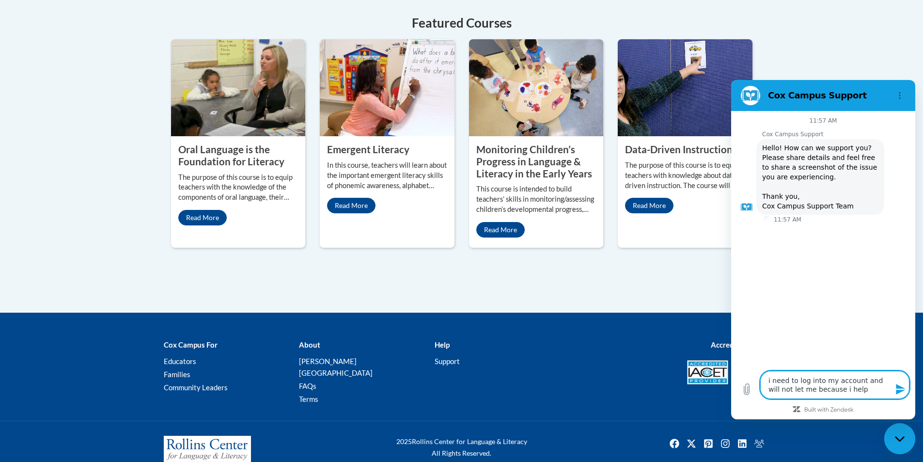
type textarea "x"
type textarea "i need to log into my account and will not let me because i helped"
type textarea "x"
type textarea "i need to log into my account and will not let me because i helped"
type textarea "x"
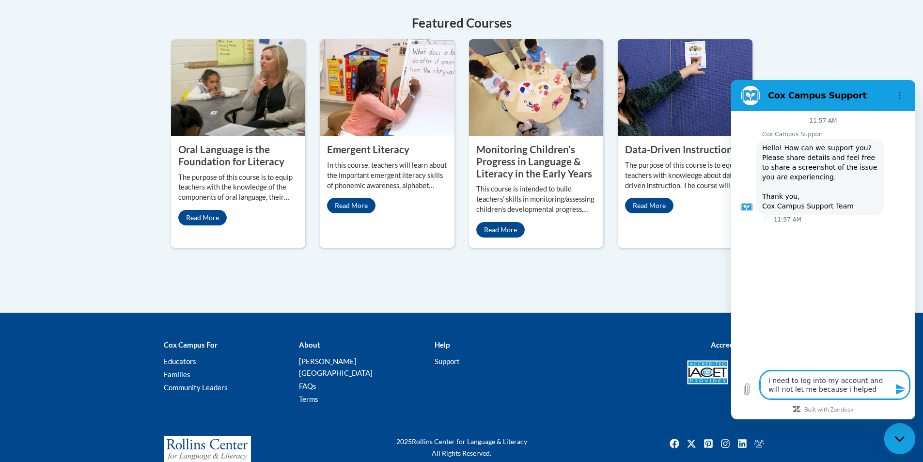
type textarea "i need to log into my account and will not let me because i helped s"
type textarea "x"
type textarea "i need to log into my account and will not let me because i helped so"
type textarea "x"
type textarea "i need to log into my account and will not let me because i helped som"
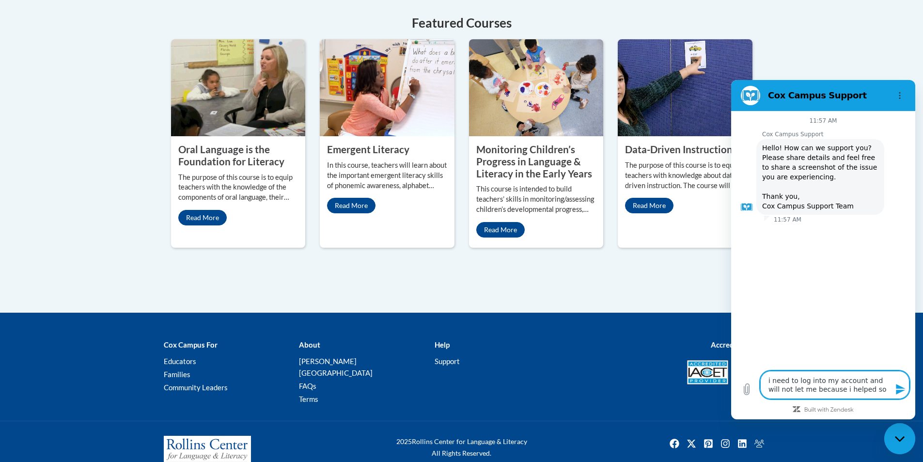
type textarea "x"
type textarea "i need to log into my account and will not let me because i helped some"
type textarea "x"
type textarea "i need to log into my account and will not let me because i helped someo"
type textarea "x"
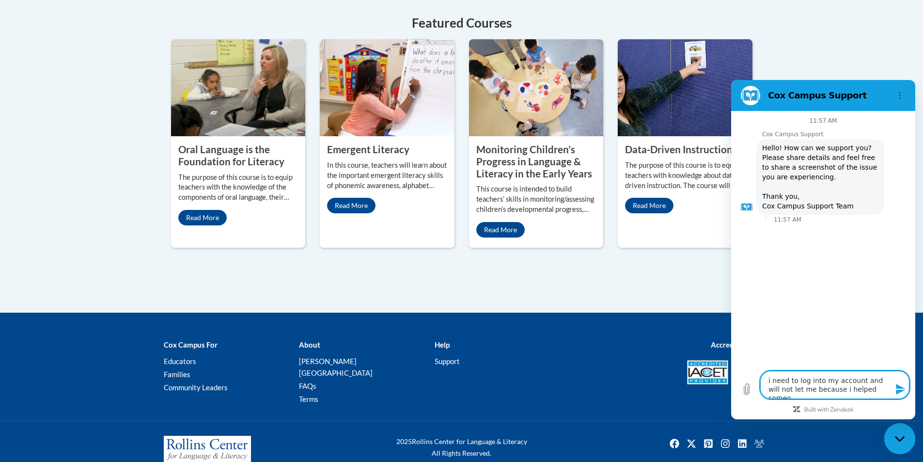
type textarea "i need to log into my account and will not let me because i helped someon"
type textarea "x"
type textarea "i need to log into my account and will not let me because i helped someone"
type textarea "x"
type textarea "i need to log into my account and will not let me because i helped someone"
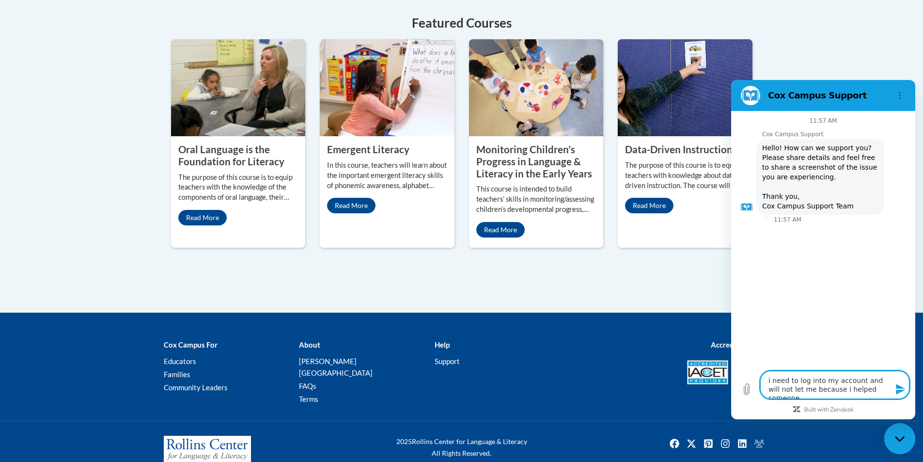
type textarea "x"
type textarea "i need to log into my account and will not let me because i helped someone e"
type textarea "x"
type textarea "i need to log into my account and will not let me because i helped someone el"
type textarea "x"
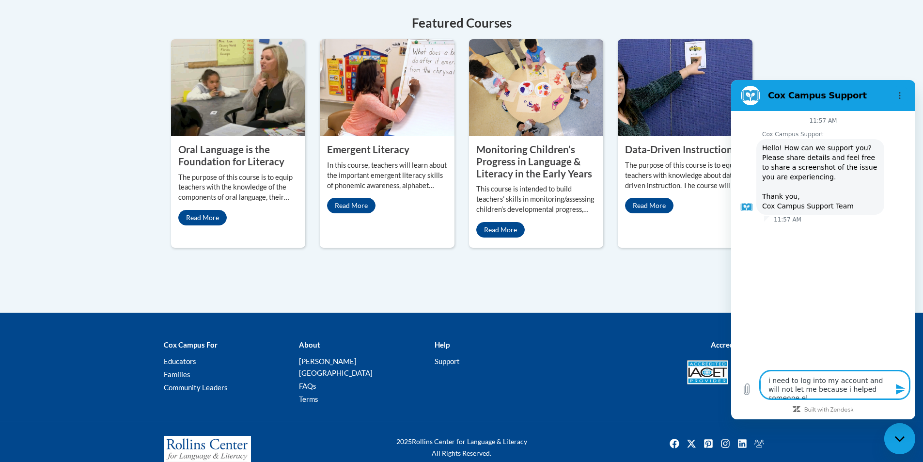
type textarea "i need to log into my account and will not let me because i helped someone els"
type textarea "x"
type textarea "i need to log into my account and will not let me because i helped someone else"
type textarea "x"
type textarea "i need to log into my account and will not let me because i helped someone elser"
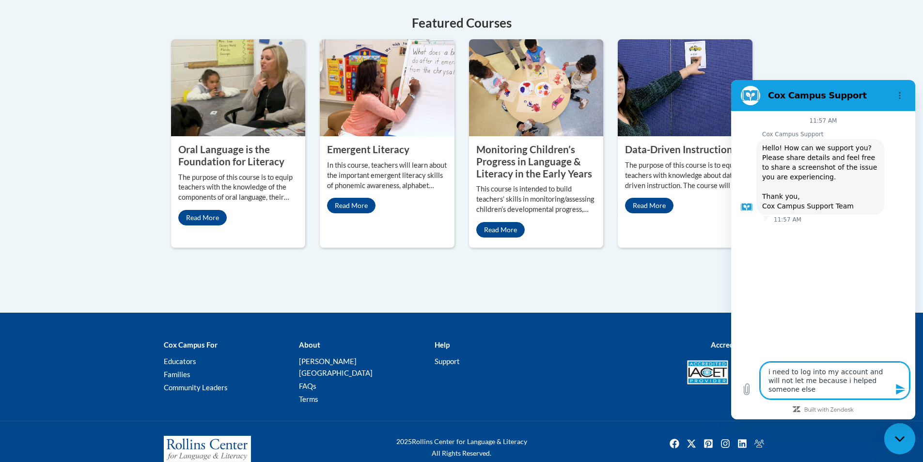
type textarea "x"
type textarea "i need to log into my account and will not let me because i helped someone else…"
type textarea "x"
type textarea "i need to log into my account and will not let me because i helped someone else…"
type textarea "x"
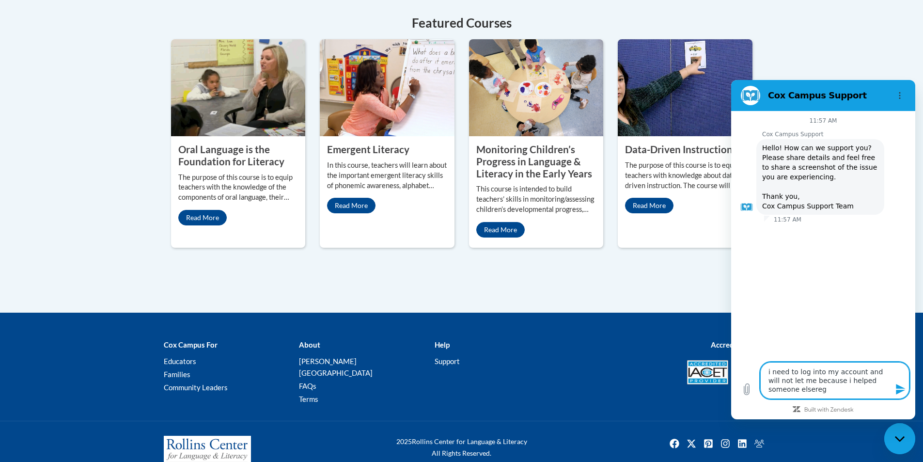
type textarea "i need to log into my account and will not let me because i helped someone else…"
type textarea "x"
type textarea "i need to log into my account and will not let me because i helped someone else…"
type textarea "x"
type textarea "i need to log into my account and will not let me because i helped someone else…"
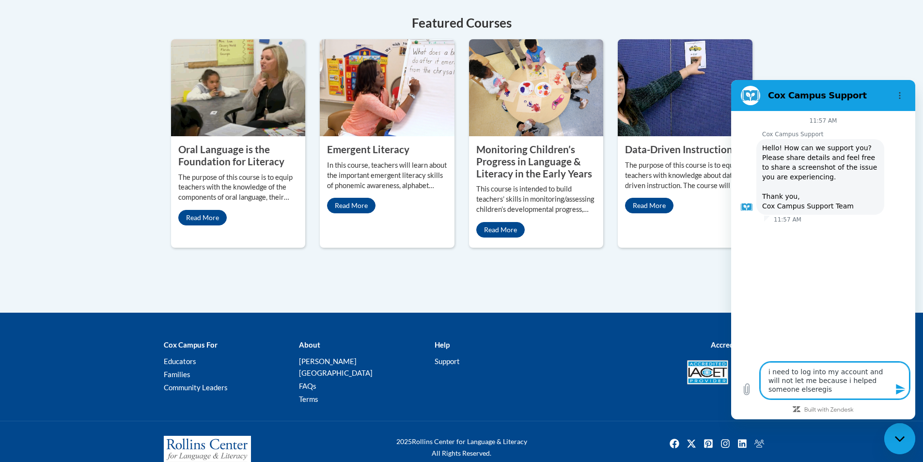
type textarea "x"
type textarea "i need to log into my account and will not let me because i helped someone else…"
type textarea "x"
type textarea "i need to log into my account and will not let me because i helped someone else…"
type textarea "x"
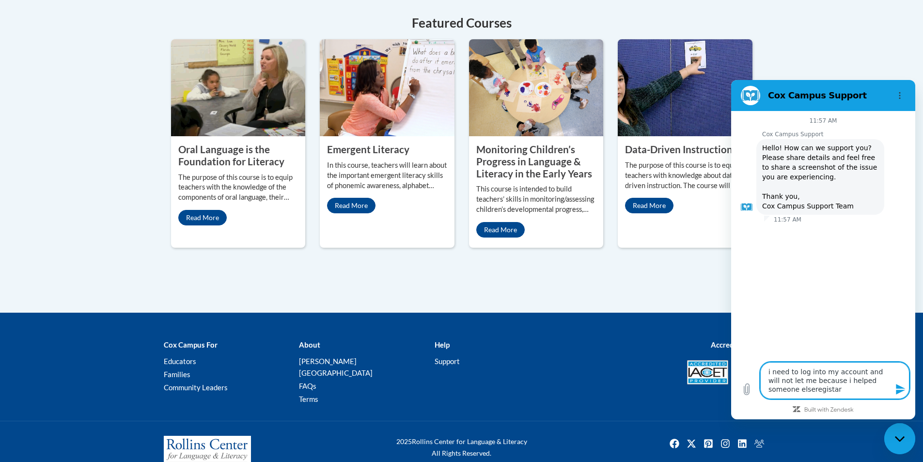
type textarea "i need to log into my account and will not let me because i helped someone else…"
type textarea "x"
type textarea "i need to log into my account and will not let me because i helped someone else…"
type textarea "x"
type textarea "i need to log into my account and will not let me because i helped someone else…"
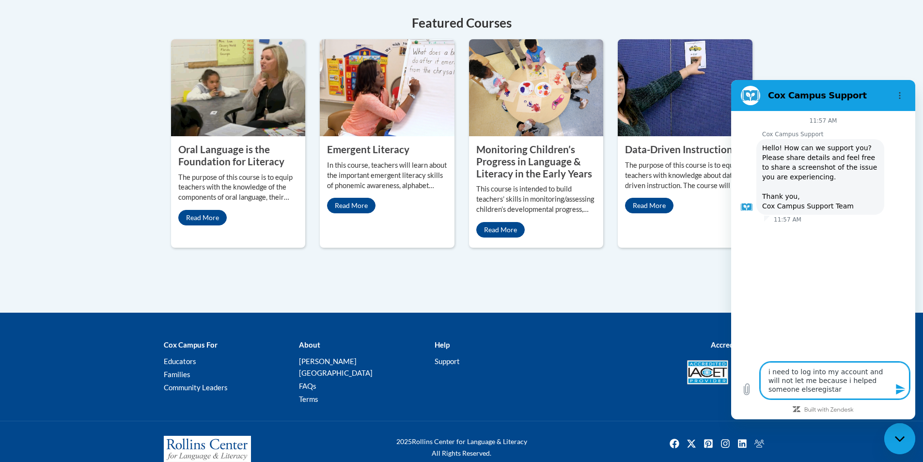
type textarea "x"
type textarea "i need to log into my account and will not let me because i helped someone else…"
type textarea "x"
type textarea "i need to log into my account and will not let me because i helped someone else…"
type textarea "x"
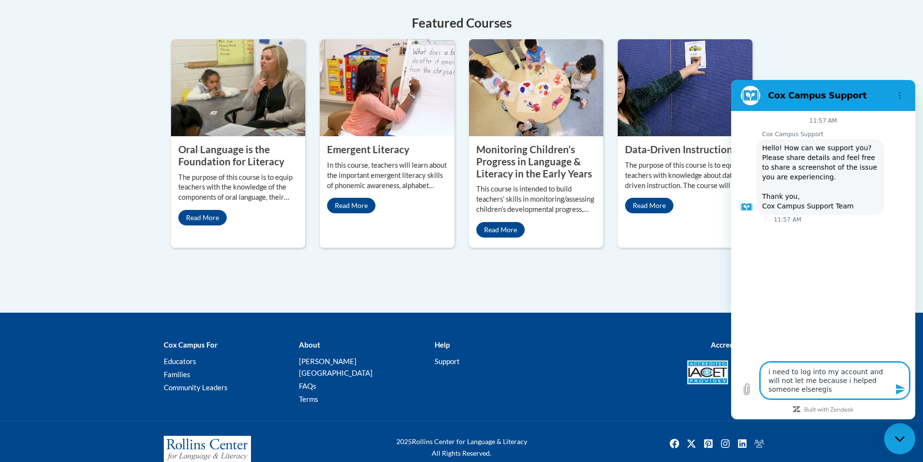
type textarea "i need to log into my account and will not let me because i helped someone else…"
type textarea "x"
type textarea "i need to log into my account and will not let me because i helped someone else…"
type textarea "x"
type textarea "i need to log into my account and will not let me because i helped someone else…"
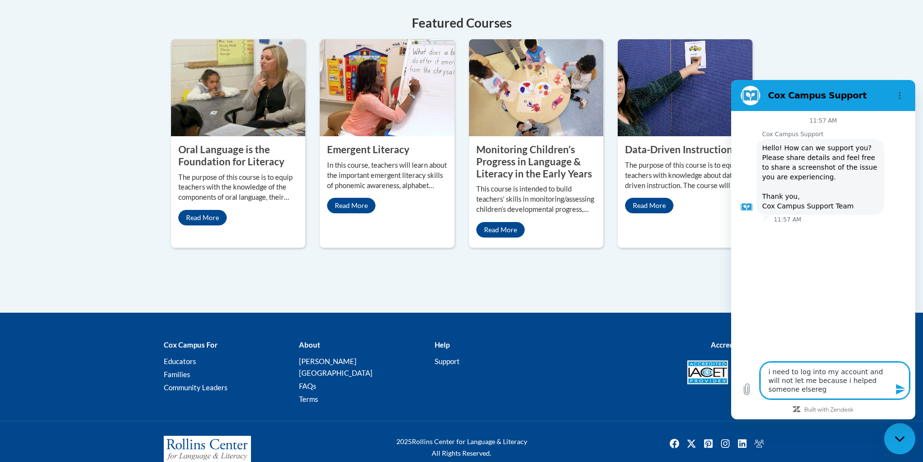
type textarea "x"
type textarea "i need to log into my account and will not let me because i helped someone elser"
type textarea "x"
type textarea "i need to log into my account and will not let me because i helped someone else"
type textarea "x"
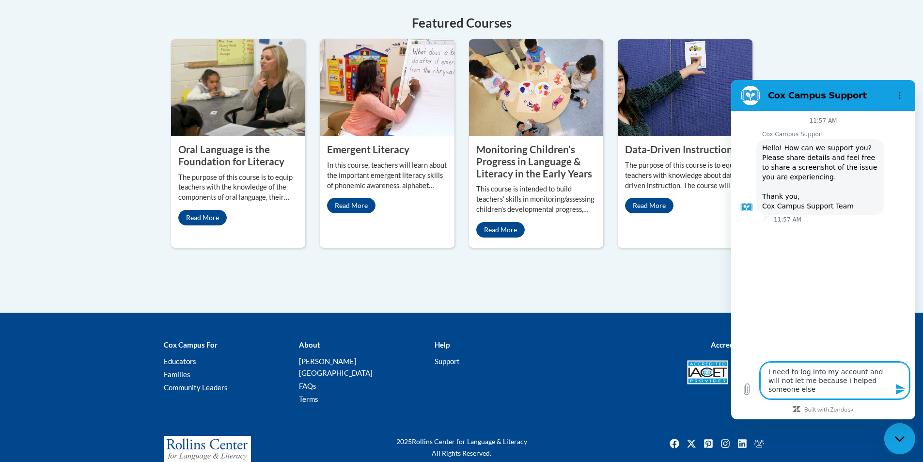
type textarea "i need to log into my account and will not let me because i helped someone else"
type textarea "x"
type textarea "i need to log into my account and will not let me because i helped someone else…"
type textarea "x"
type textarea "i need to log into my account and will not let me because i helped someone else…"
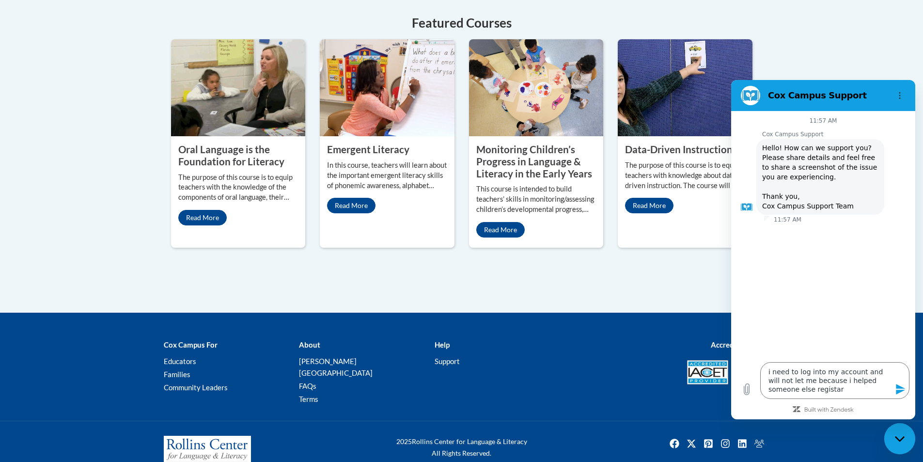
click at [900, 384] on icon "Send message" at bounding box center [901, 389] width 12 height 12
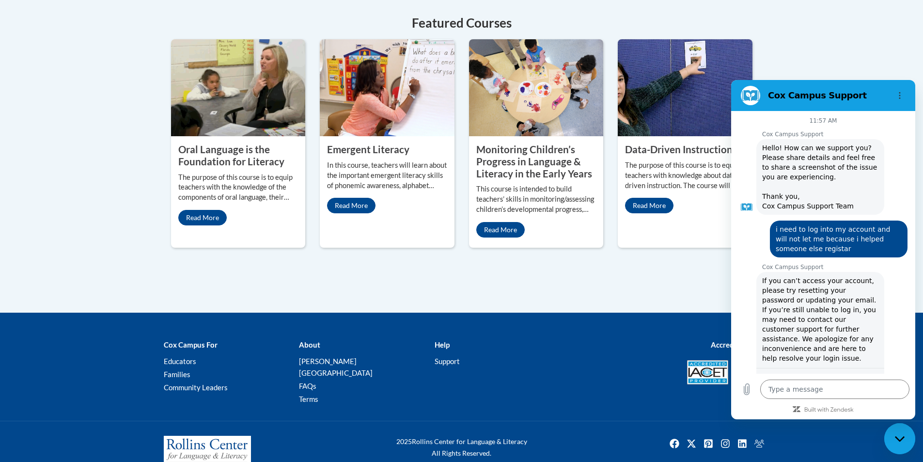
drag, startPoint x: 704, startPoint y: 254, endPoint x: 695, endPoint y: 266, distance: 14.9
click at [903, 94] on icon "Options menu" at bounding box center [900, 96] width 8 height 8
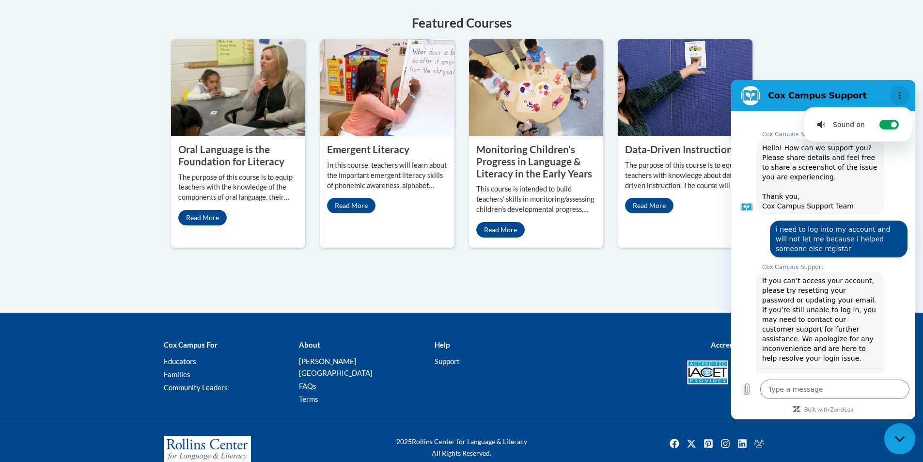
click at [905, 93] on button "Options menu" at bounding box center [899, 95] width 19 height 19
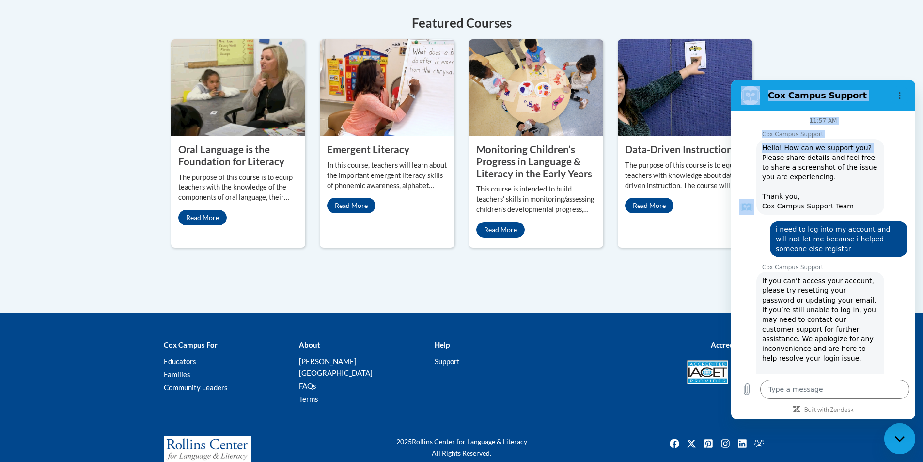
drag, startPoint x: 915, startPoint y: 131, endPoint x: 930, endPoint y: 91, distance: 43.4
click at [915, 91] on html "Cox Campus Support 11:57 AM Cox Campus Support Cox Campus Support says: Hello! …" at bounding box center [823, 249] width 184 height 339
click at [919, 348] on div "Cox Campus For Educators Families Community Leaders About Cox Campus FAQs Terms…" at bounding box center [461, 372] width 923 height 96
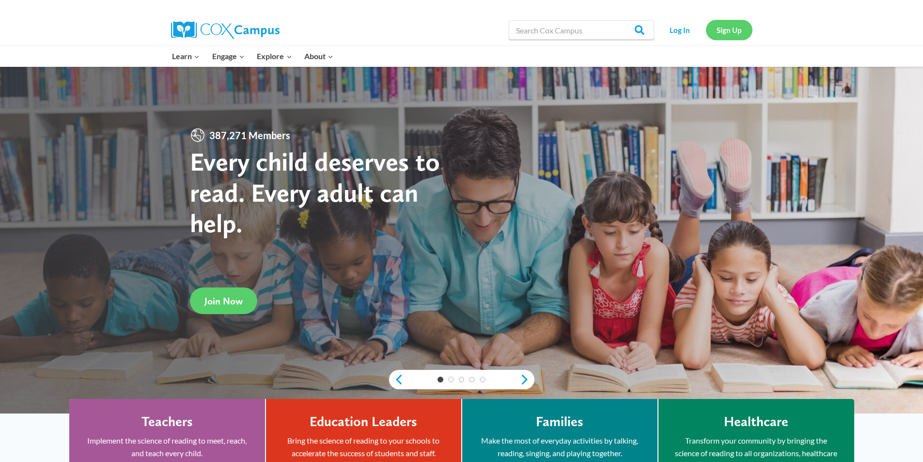
click at [734, 31] on link "Sign Up" at bounding box center [729, 30] width 47 height 20
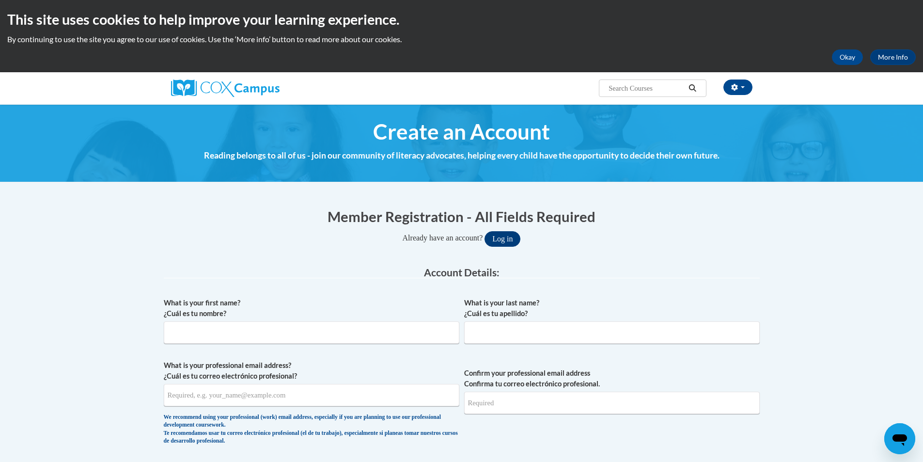
type input "espaige@yahoo.com"
click at [507, 232] on button "Log in" at bounding box center [503, 239] width 36 height 16
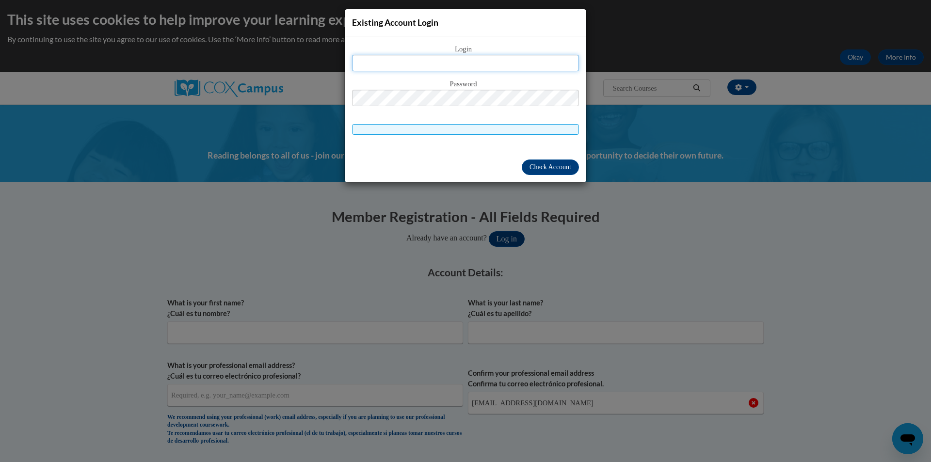
click at [440, 61] on input "text" at bounding box center [465, 63] width 227 height 16
type input "espaige@yahoo.com"
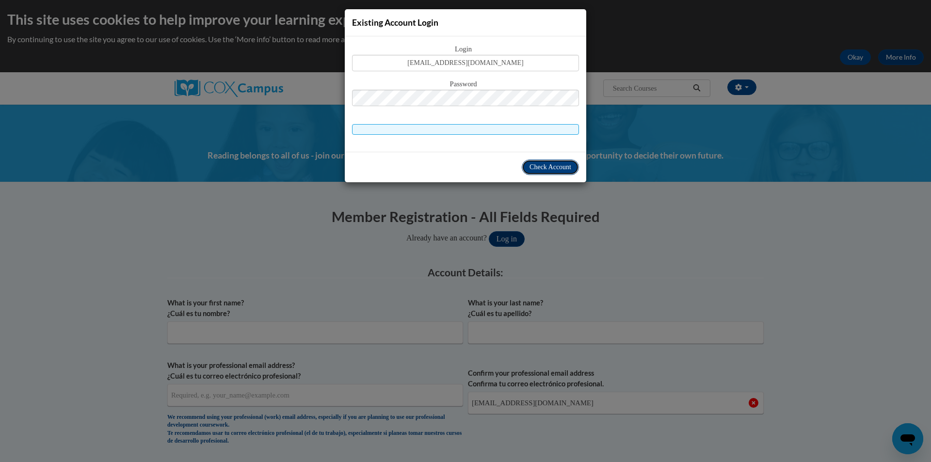
click at [547, 166] on span "Check Account" at bounding box center [550, 166] width 42 height 7
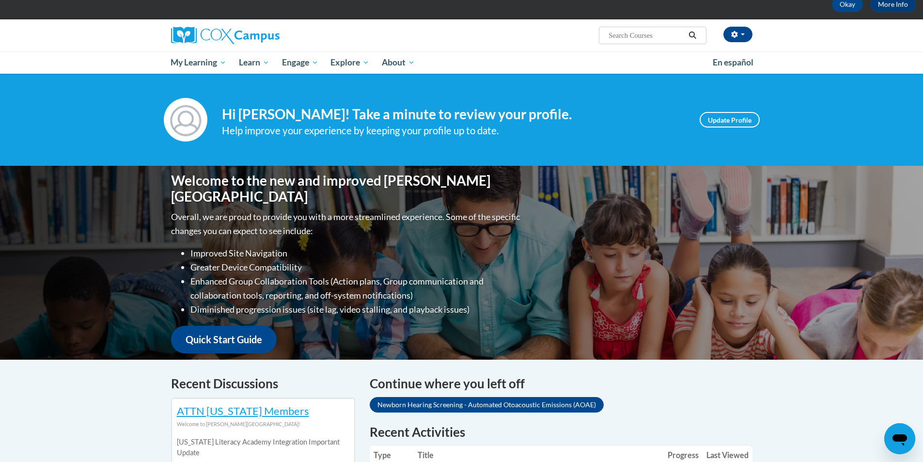
scroll to position [51, 0]
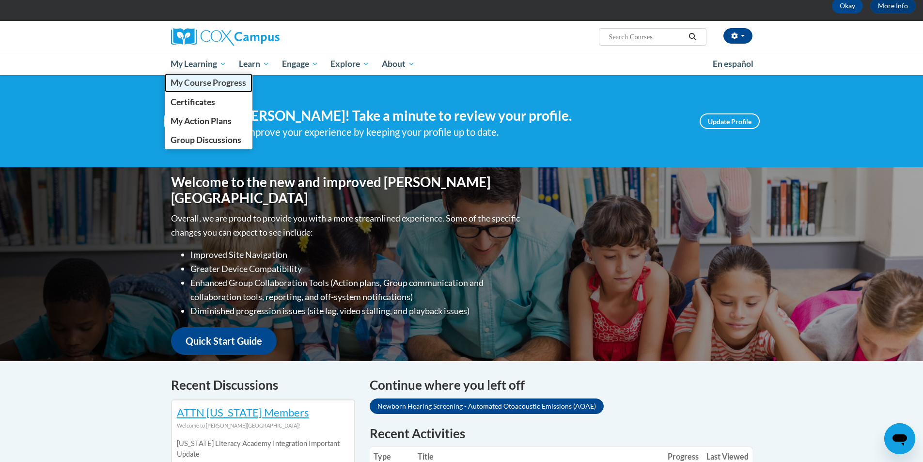
click at [216, 80] on span "My Course Progress" at bounding box center [209, 83] width 76 height 10
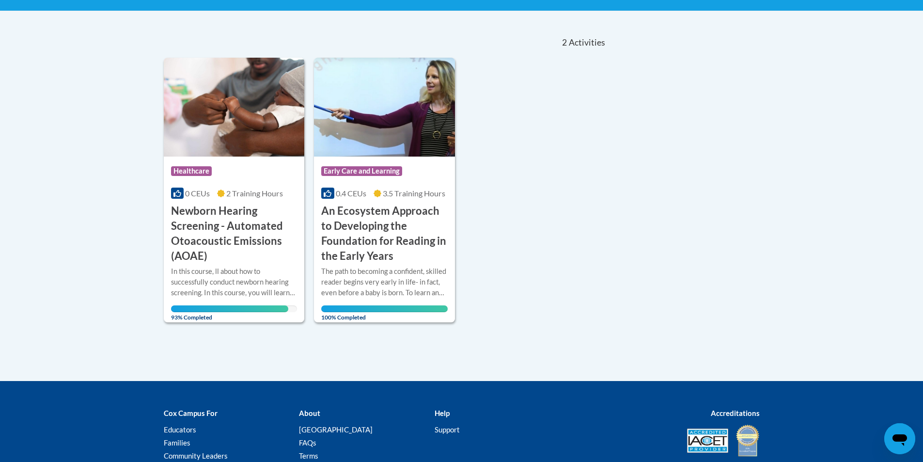
scroll to position [196, 0]
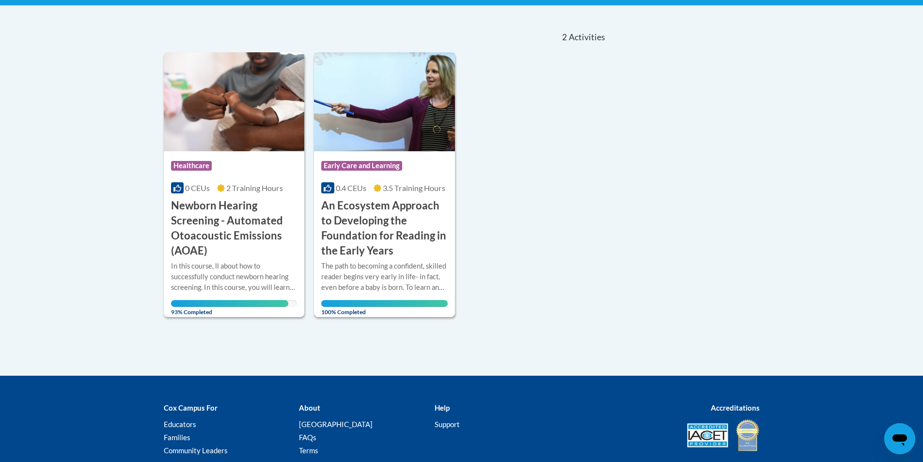
click at [406, 148] on img at bounding box center [384, 101] width 141 height 99
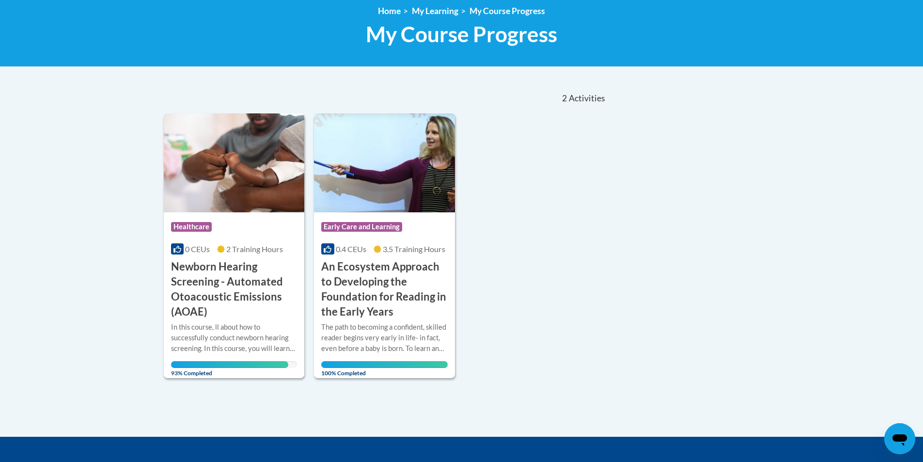
scroll to position [137, 0]
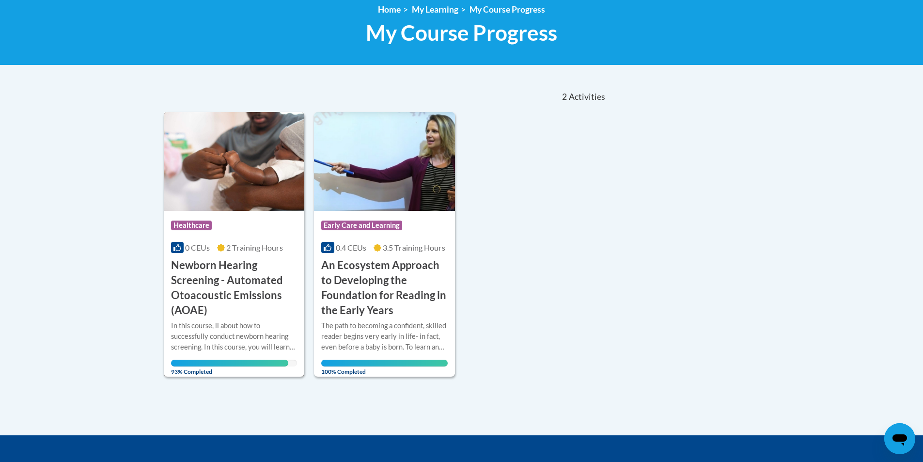
click at [253, 259] on h3 "Newborn Hearing Screening - Automated Otoacoustic Emissions (AOAE)" at bounding box center [234, 288] width 126 height 60
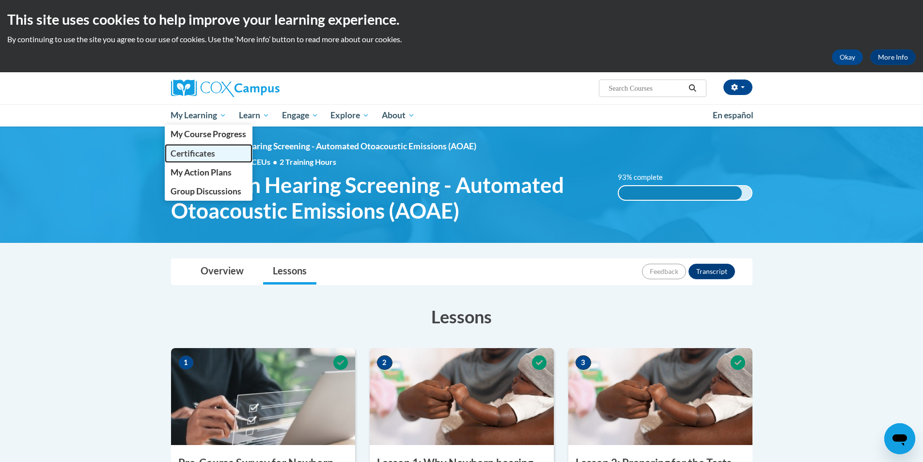
click at [191, 151] on span "Certificates" at bounding box center [193, 153] width 45 height 10
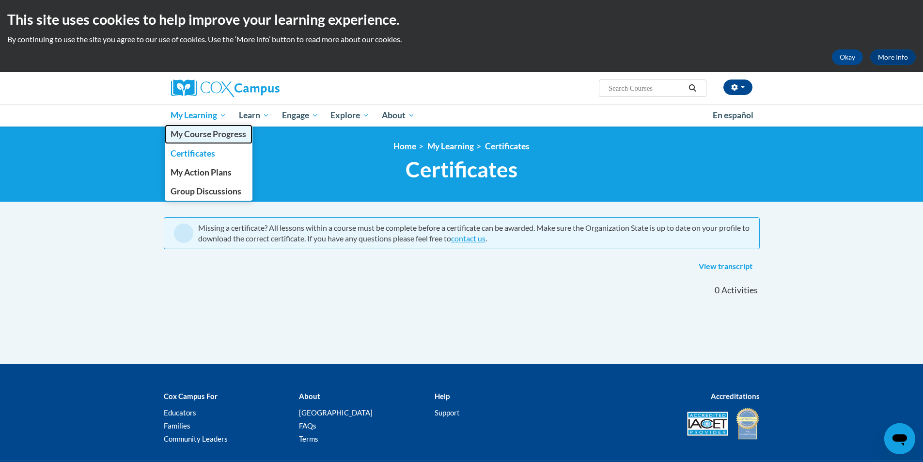
click at [203, 129] on span "My Course Progress" at bounding box center [209, 134] width 76 height 10
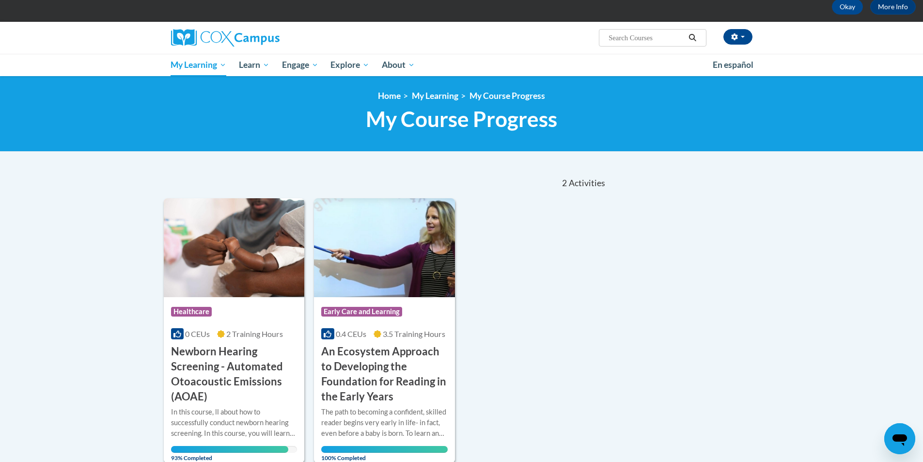
scroll to position [49, 0]
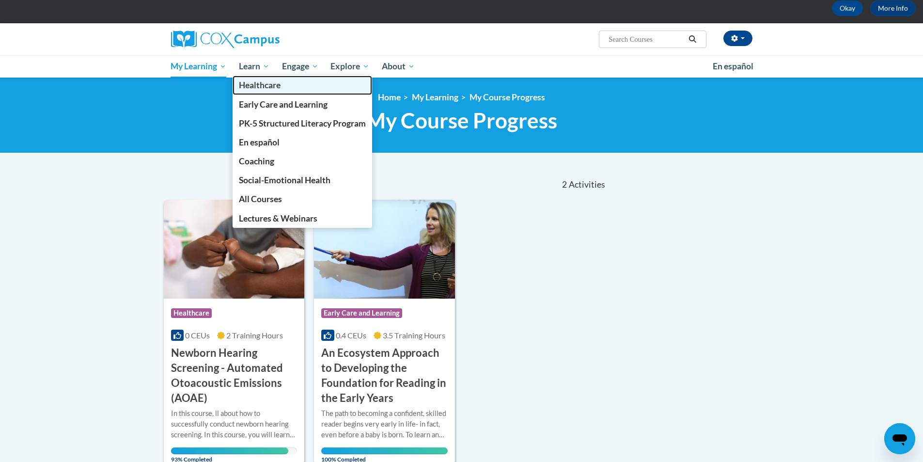
click at [263, 84] on span "Healthcare" at bounding box center [260, 85] width 42 height 10
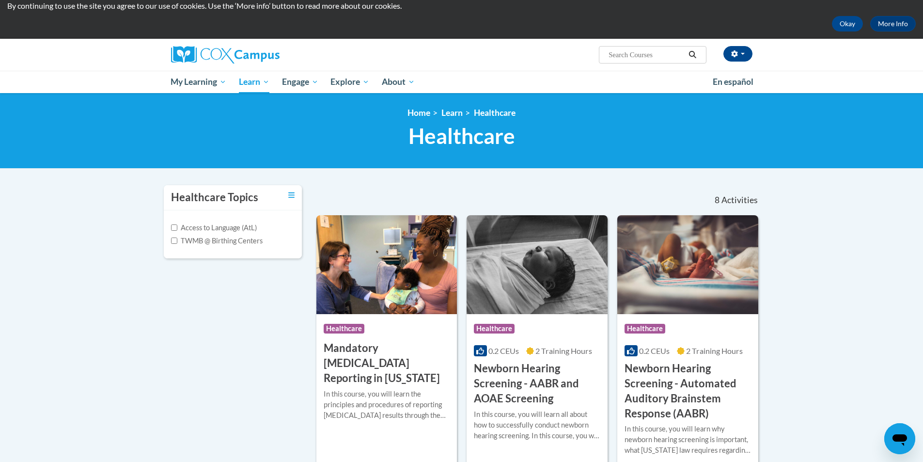
scroll to position [9, 0]
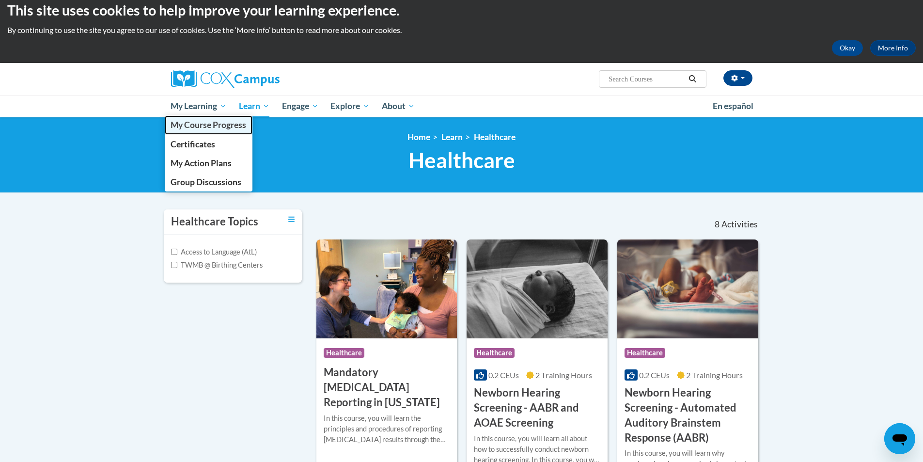
click at [207, 122] on span "My Course Progress" at bounding box center [209, 125] width 76 height 10
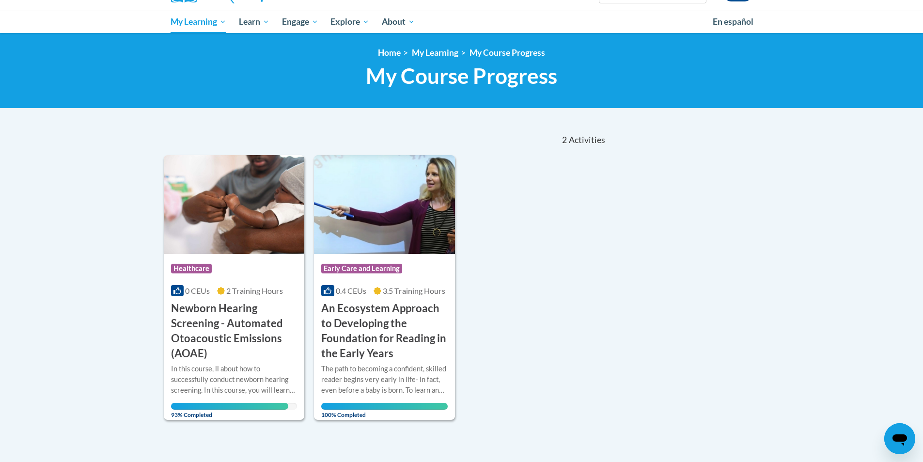
scroll to position [94, 0]
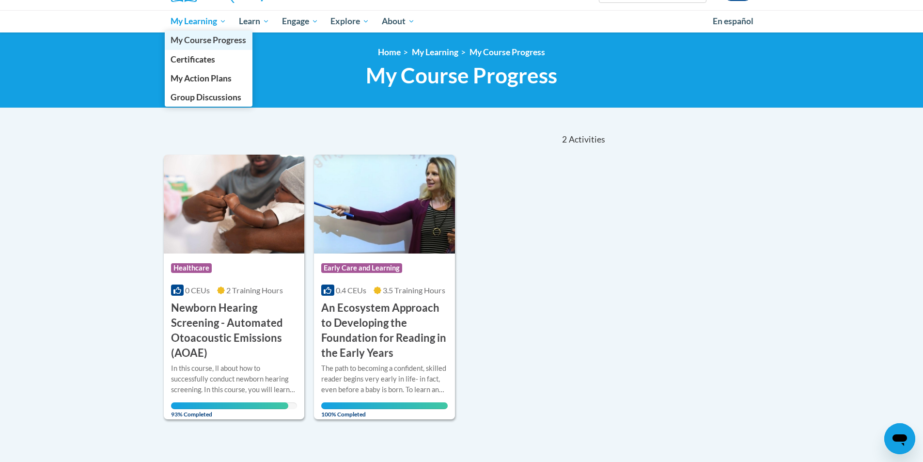
click at [192, 42] on span "My Course Progress" at bounding box center [209, 40] width 76 height 10
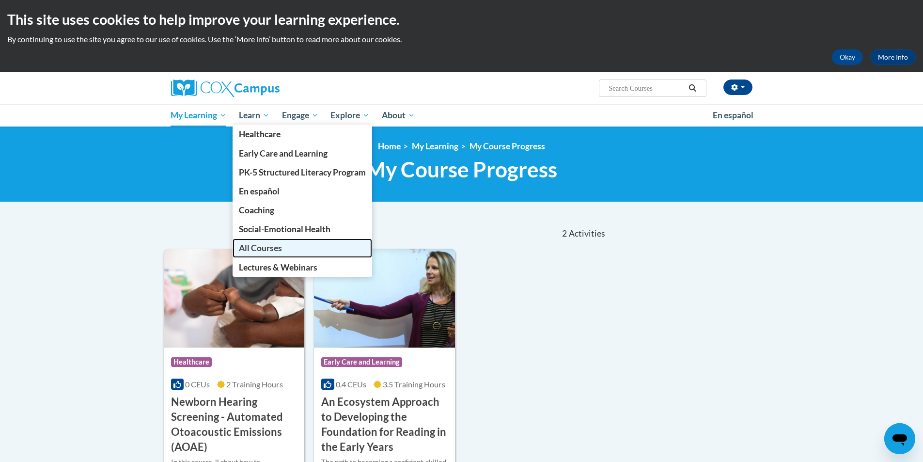
click at [243, 250] on span "All Courses" at bounding box center [260, 248] width 43 height 10
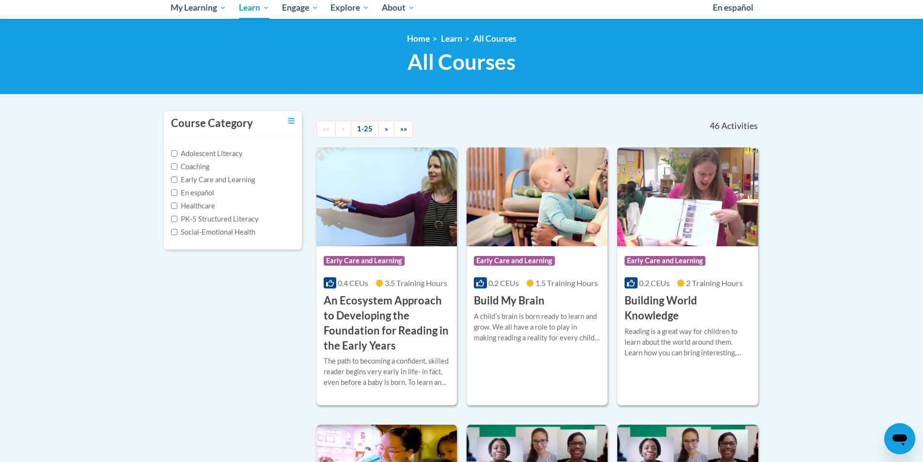
scroll to position [77, 0]
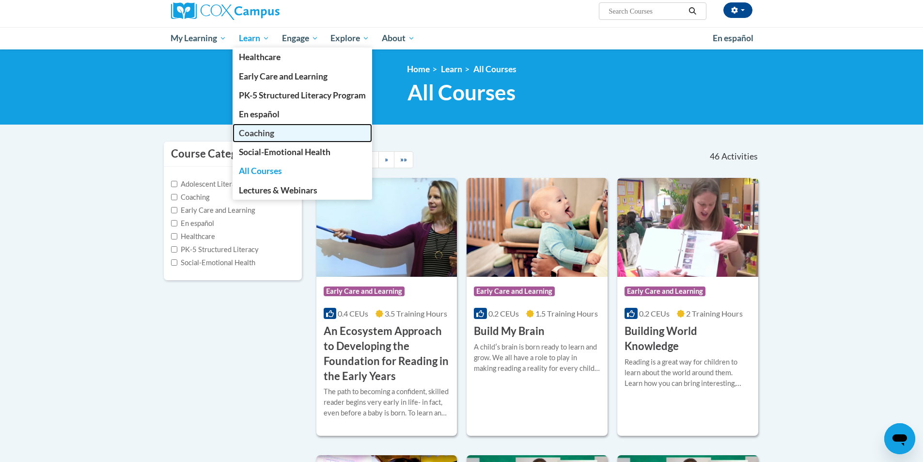
click at [262, 136] on span "Coaching" at bounding box center [256, 133] width 35 height 10
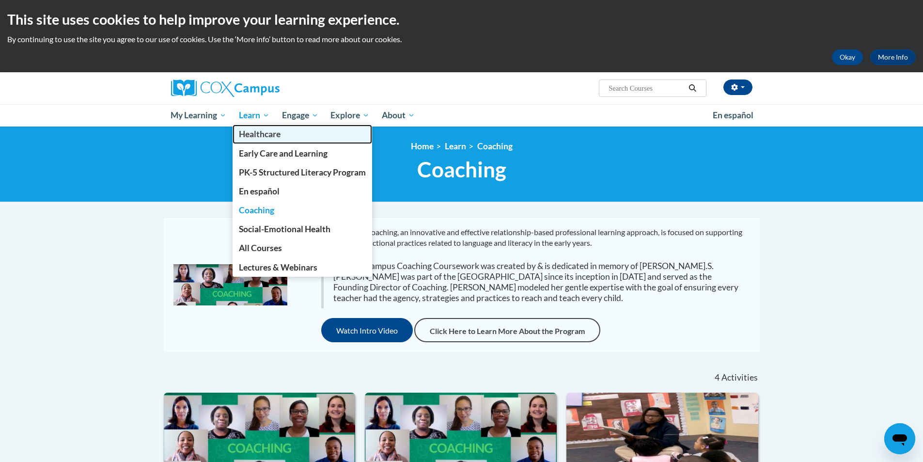
click at [243, 138] on span "Healthcare" at bounding box center [260, 134] width 42 height 10
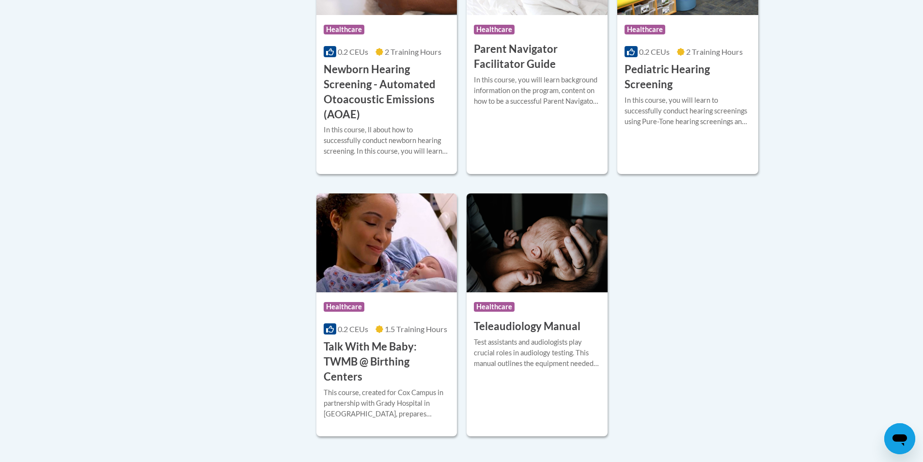
scroll to position [615, 0]
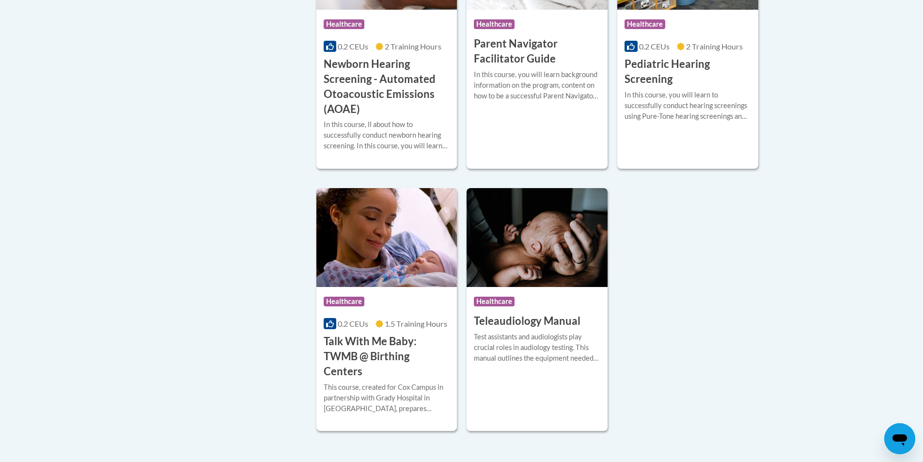
click at [369, 347] on h3 "Talk With Me Baby: TWMB @ Birthing Centers" at bounding box center [387, 356] width 126 height 45
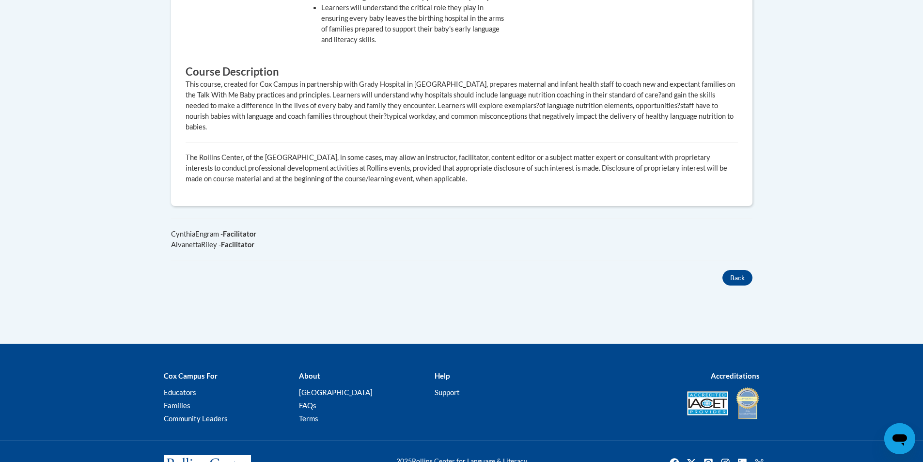
scroll to position [642, 0]
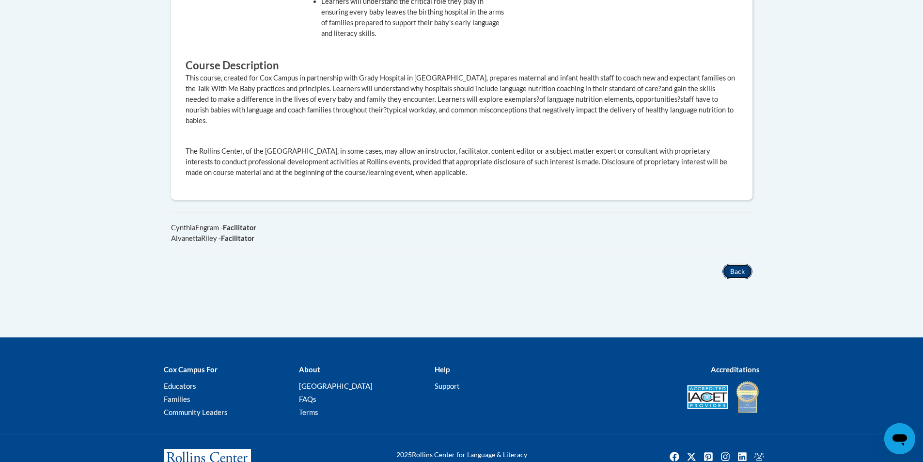
click at [743, 264] on button "Back" at bounding box center [738, 272] width 30 height 16
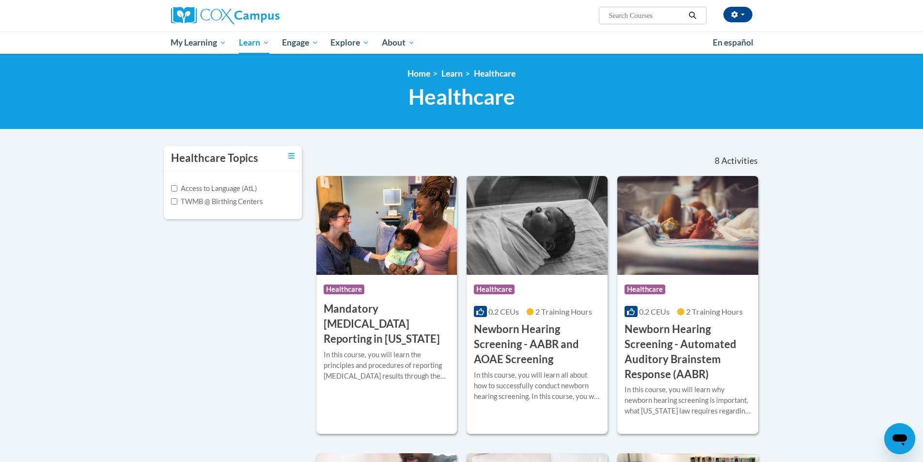
scroll to position [69, 0]
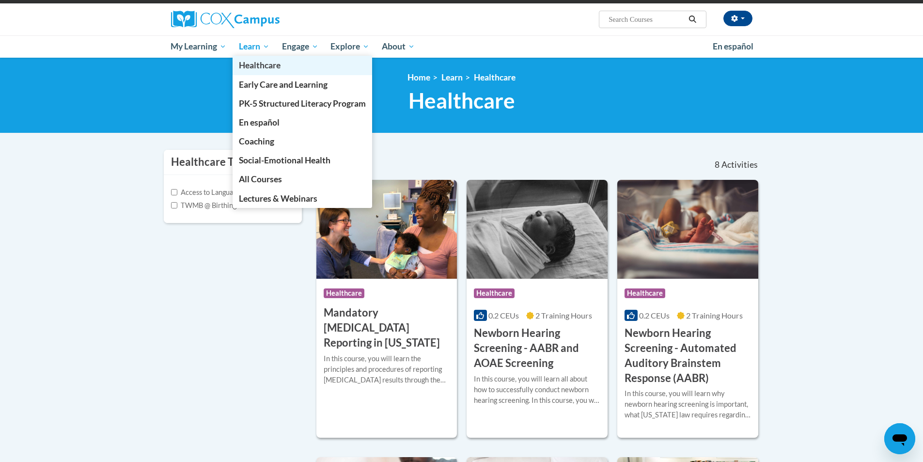
click at [259, 69] on span "Healthcare" at bounding box center [260, 65] width 42 height 10
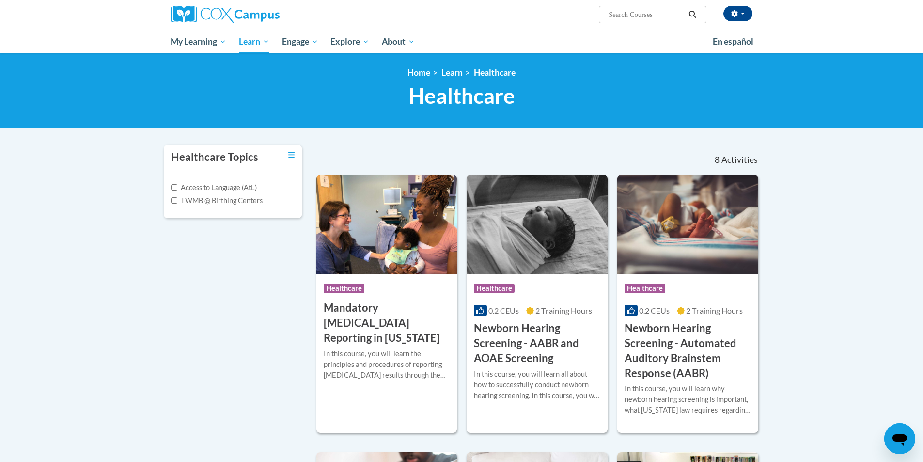
scroll to position [67, 0]
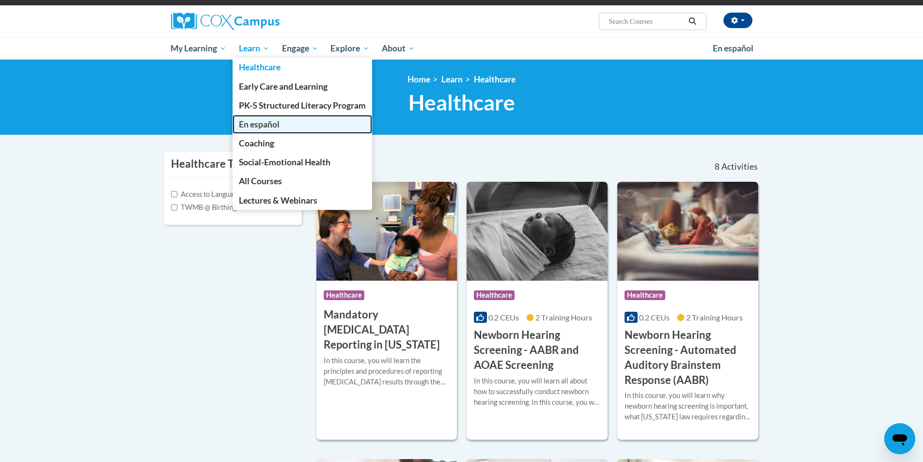
click at [253, 126] on span "En español" at bounding box center [259, 124] width 41 height 10
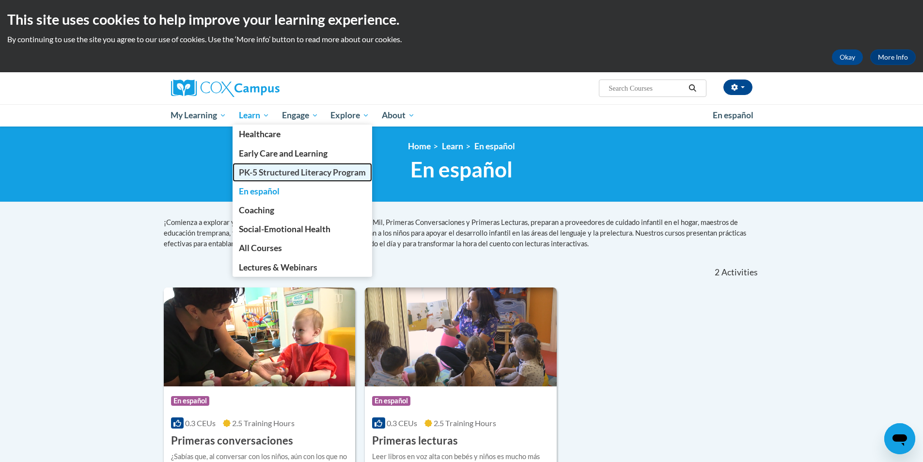
click at [273, 170] on span "PK-5 Structured Literacy Program" at bounding box center [302, 172] width 127 height 10
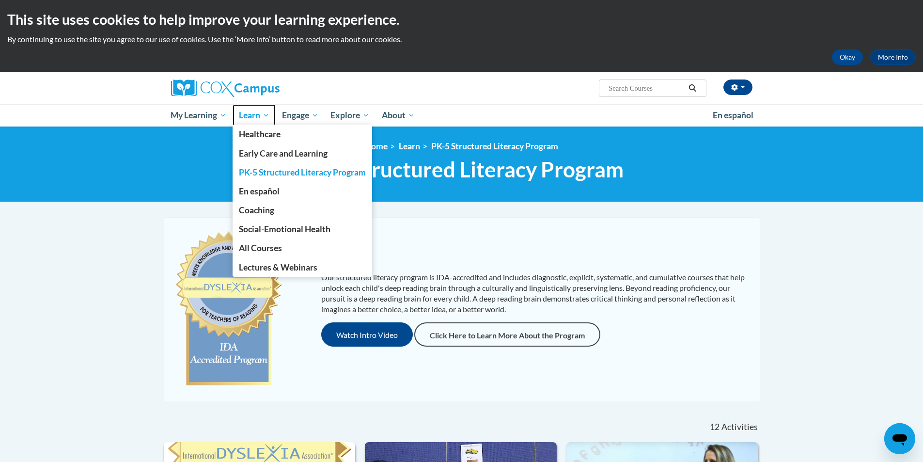
click at [258, 118] on span "Learn" at bounding box center [254, 116] width 31 height 12
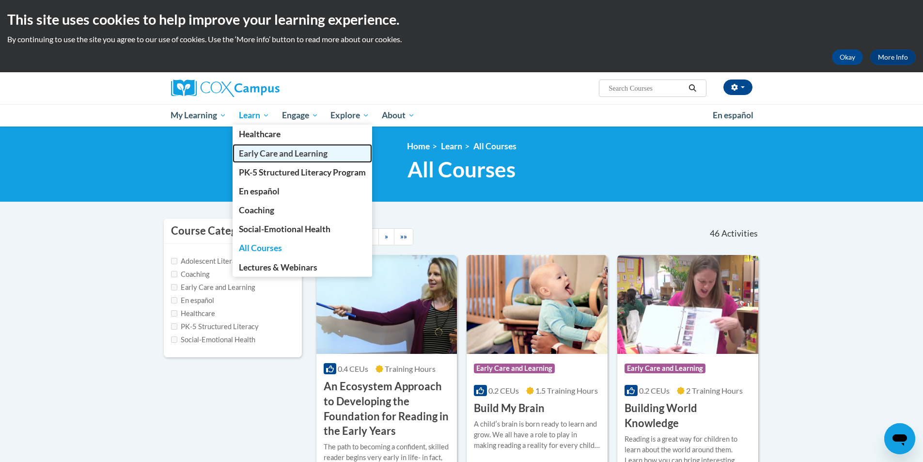
click at [266, 153] on span "Early Care and Learning" at bounding box center [283, 153] width 89 height 10
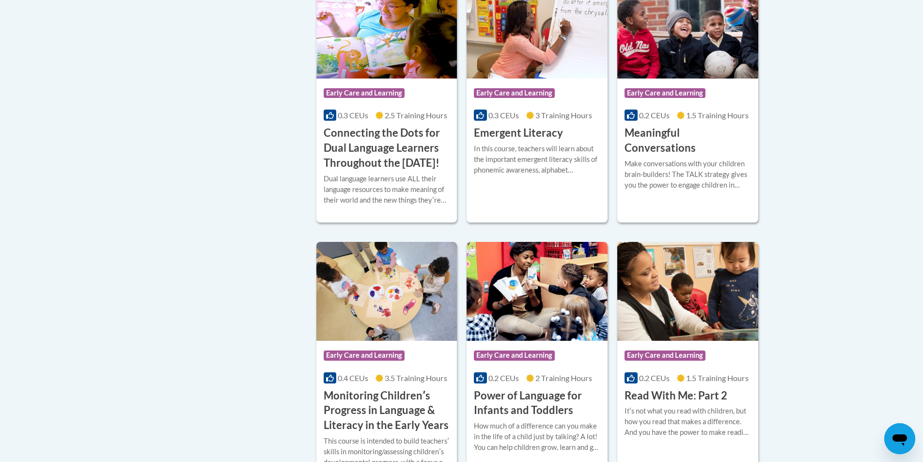
scroll to position [694, 0]
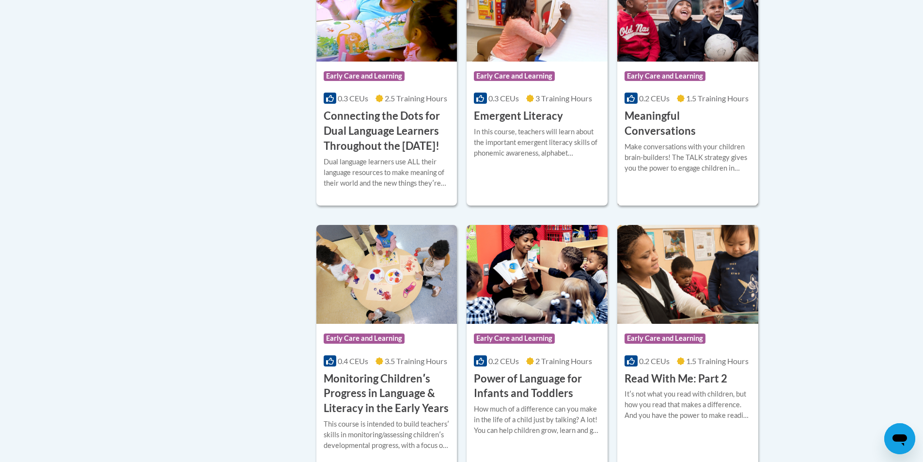
click at [712, 144] on div "Make conversations with your children brain-builders! The TALK strategy gives y…" at bounding box center [688, 158] width 126 height 32
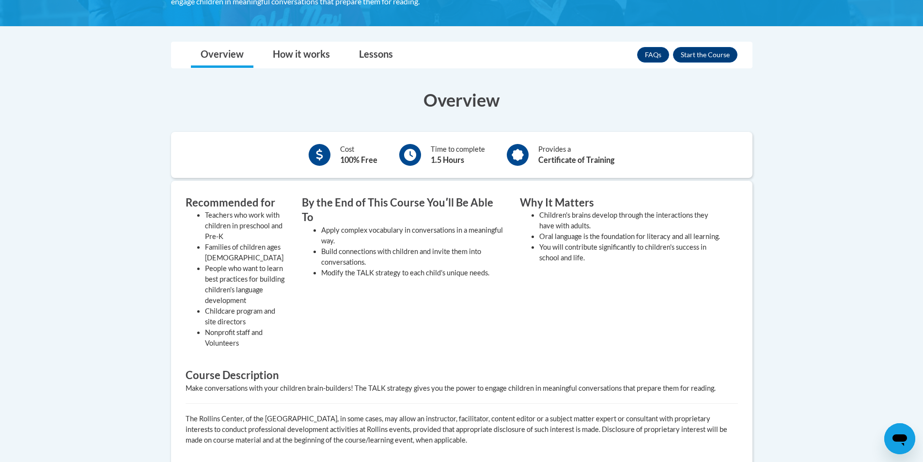
scroll to position [216, 0]
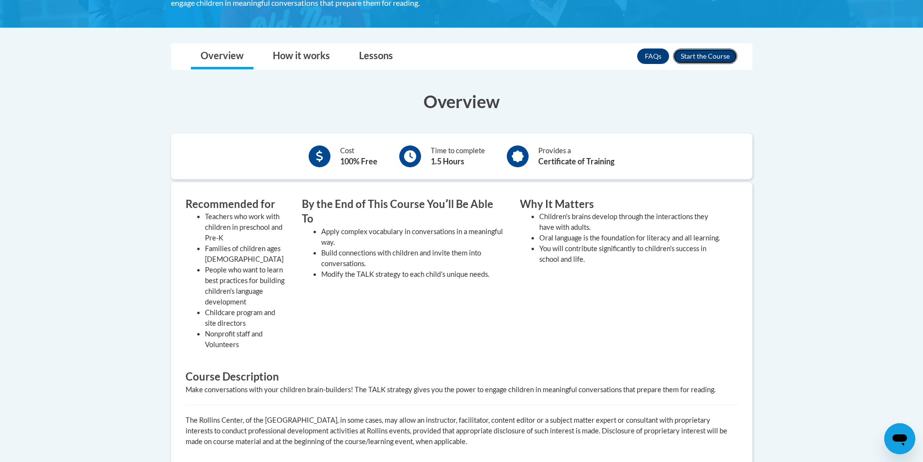
click at [701, 58] on button "Enroll" at bounding box center [705, 56] width 64 height 16
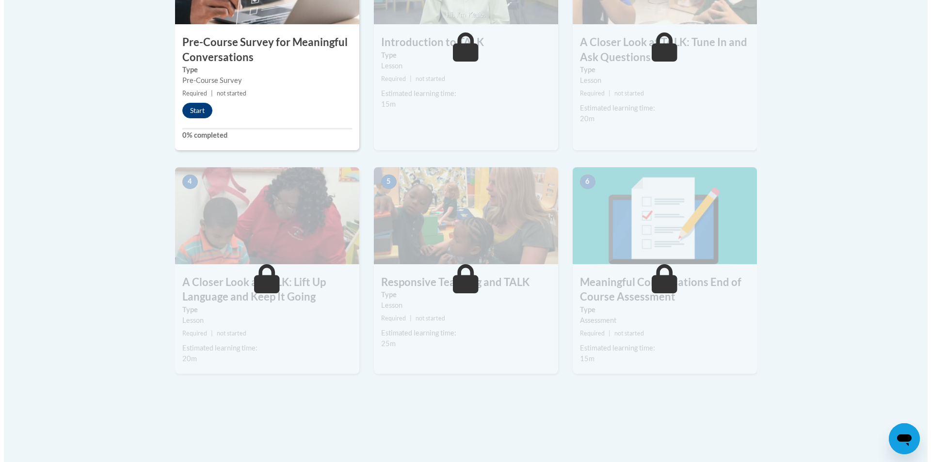
scroll to position [395, 0]
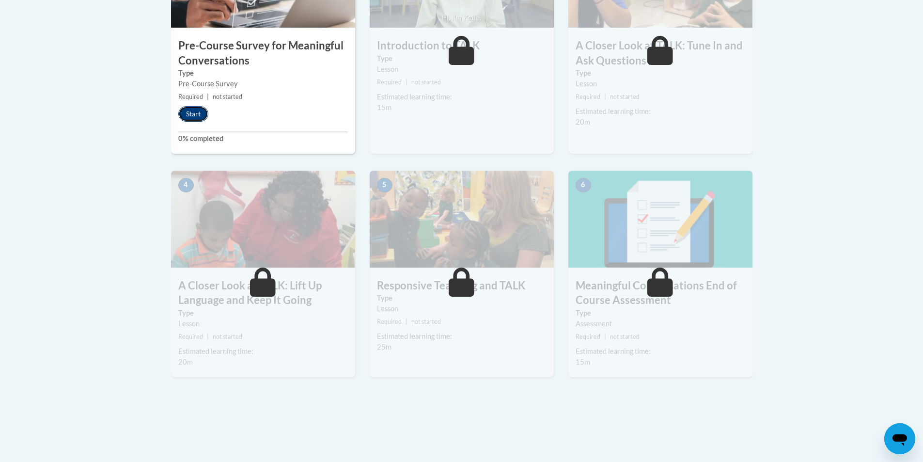
click at [194, 115] on button "Start" at bounding box center [193, 114] width 30 height 16
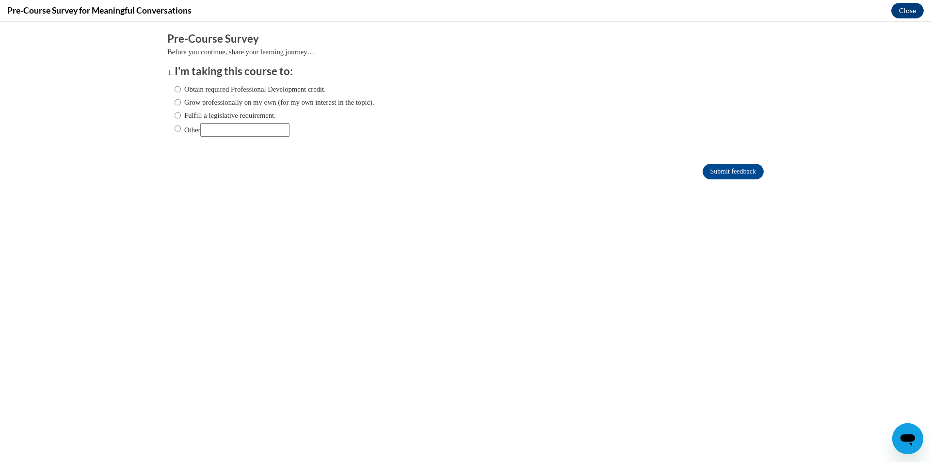
scroll to position [0, 0]
click at [174, 92] on label "Obtain required Professional Development credit." at bounding box center [249, 89] width 151 height 11
click at [174, 89] on input "Obtain required Professional Development credit." at bounding box center [177, 89] width 6 height 11
radio input "true"
click at [733, 172] on input "Submit feedback" at bounding box center [732, 172] width 61 height 16
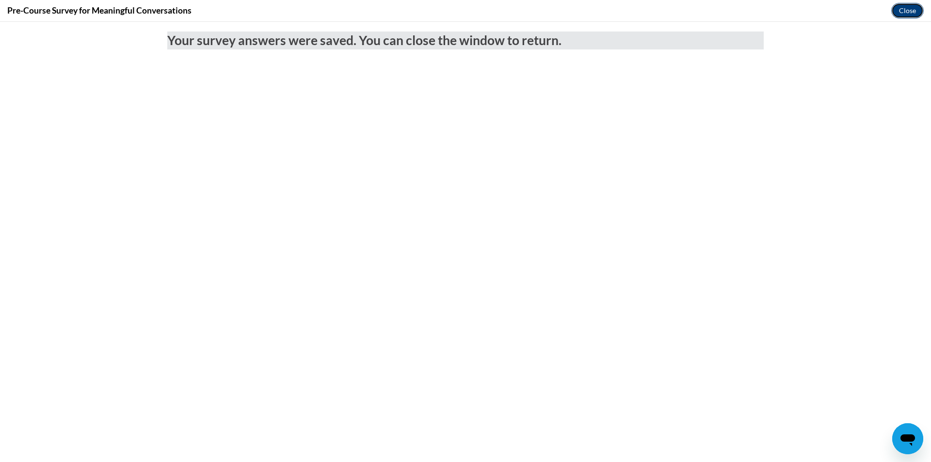
click at [899, 10] on button "Close" at bounding box center [907, 11] width 32 height 16
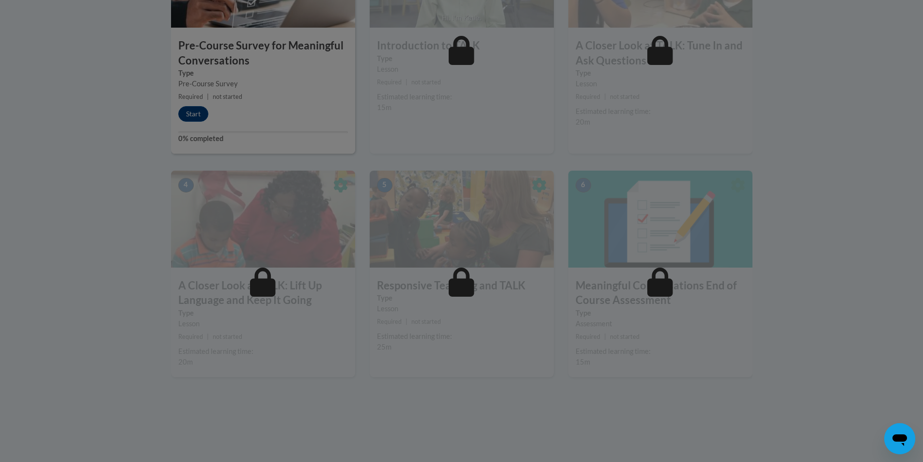
click at [192, 113] on div at bounding box center [462, 23] width 582 height 184
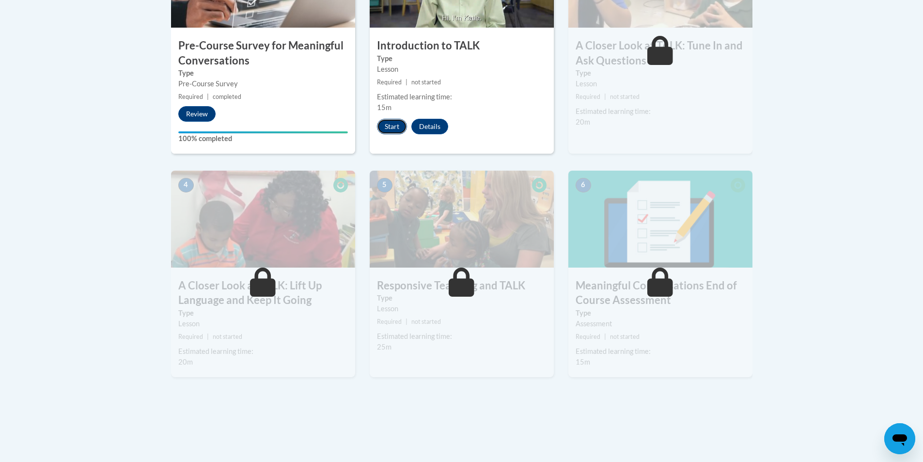
click at [393, 126] on button "Start" at bounding box center [392, 127] width 30 height 16
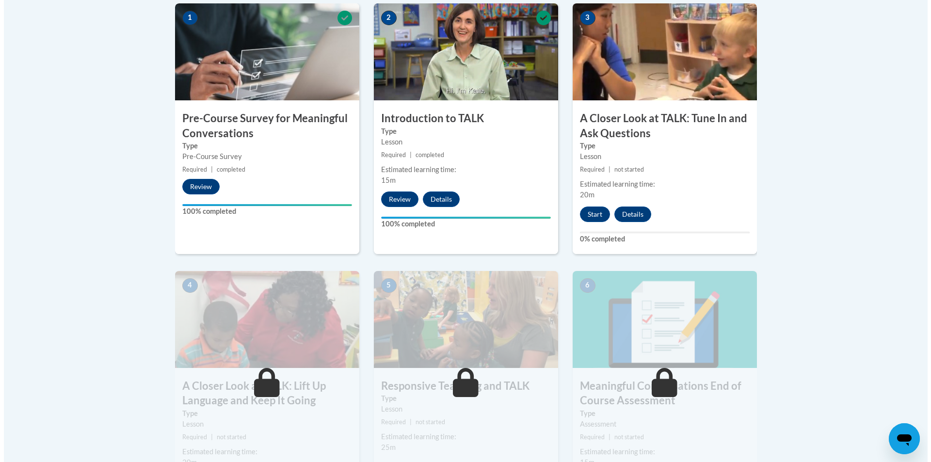
scroll to position [326, 0]
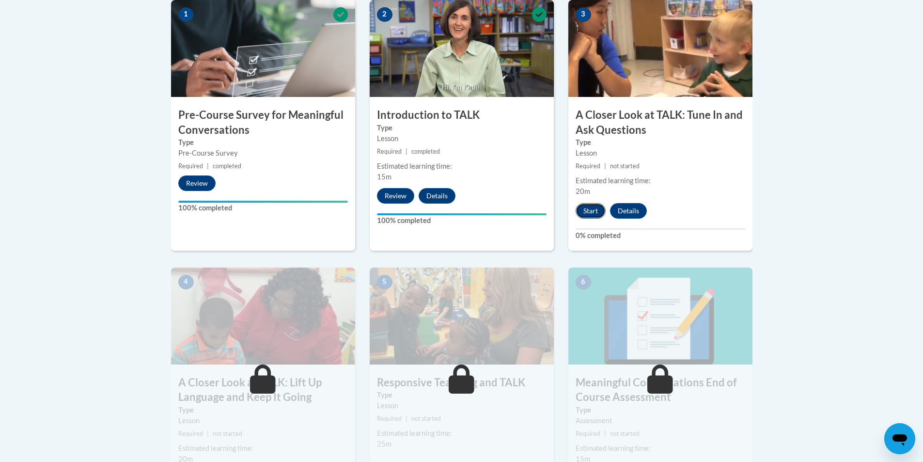
click at [594, 206] on button "Start" at bounding box center [591, 211] width 30 height 16
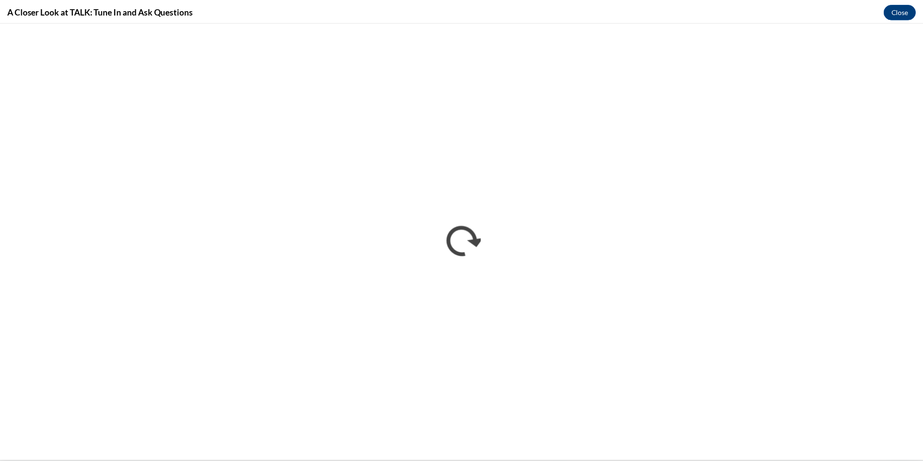
scroll to position [0, 0]
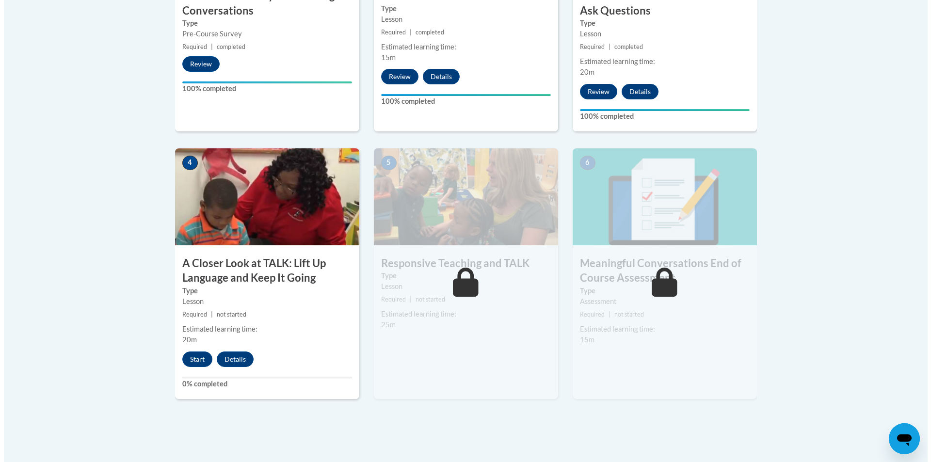
scroll to position [446, 0]
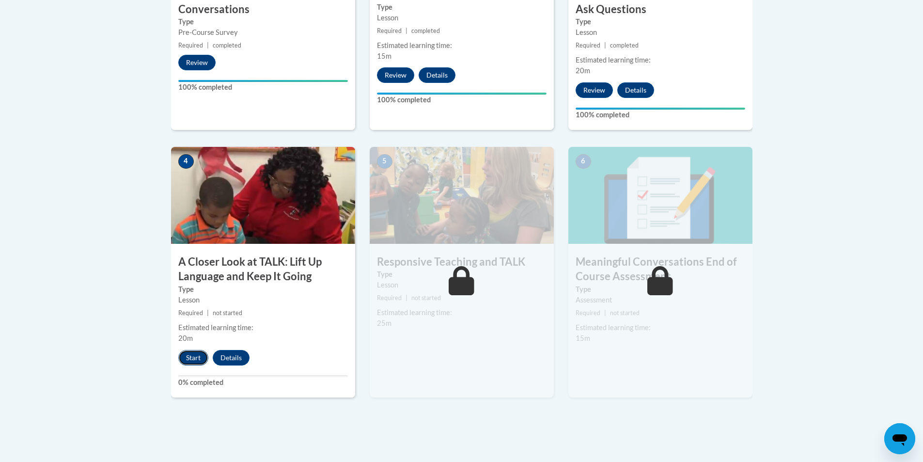
click at [193, 357] on button "Start" at bounding box center [193, 358] width 30 height 16
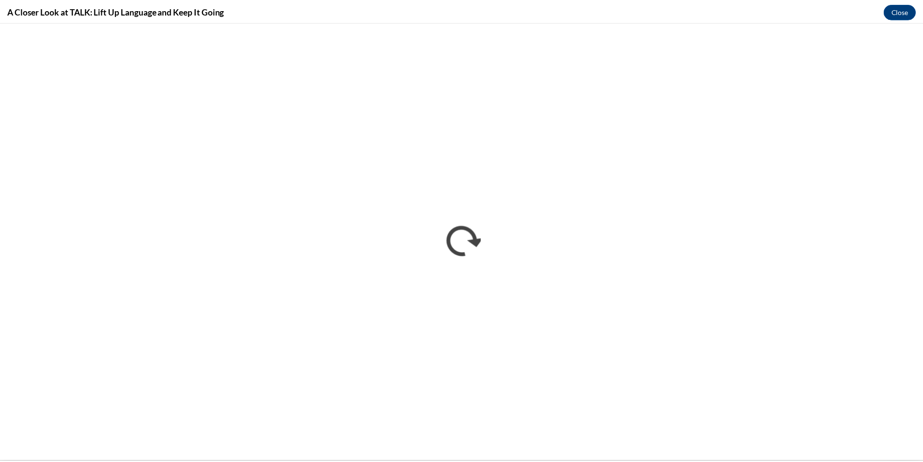
scroll to position [0, 0]
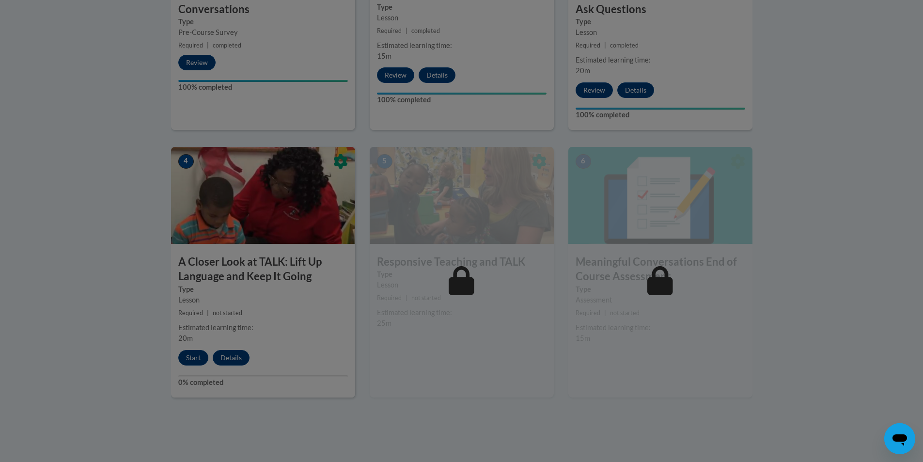
click at [500, 286] on div at bounding box center [461, 231] width 923 height 462
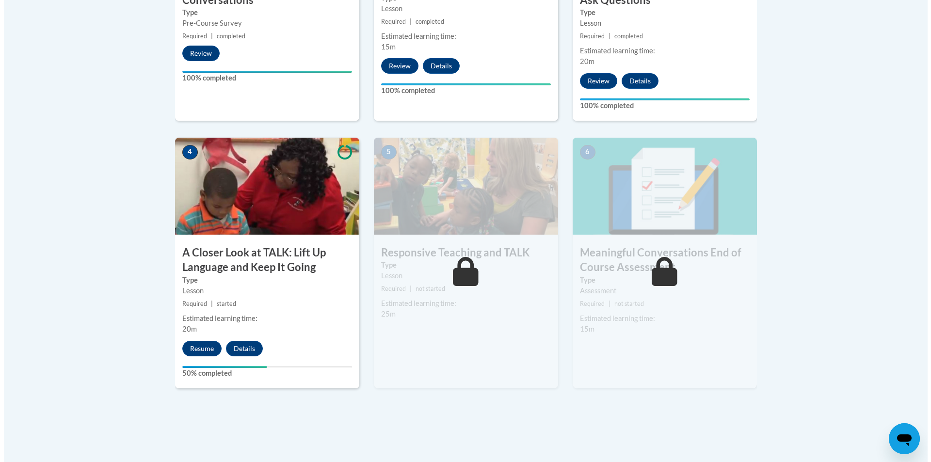
scroll to position [451, 0]
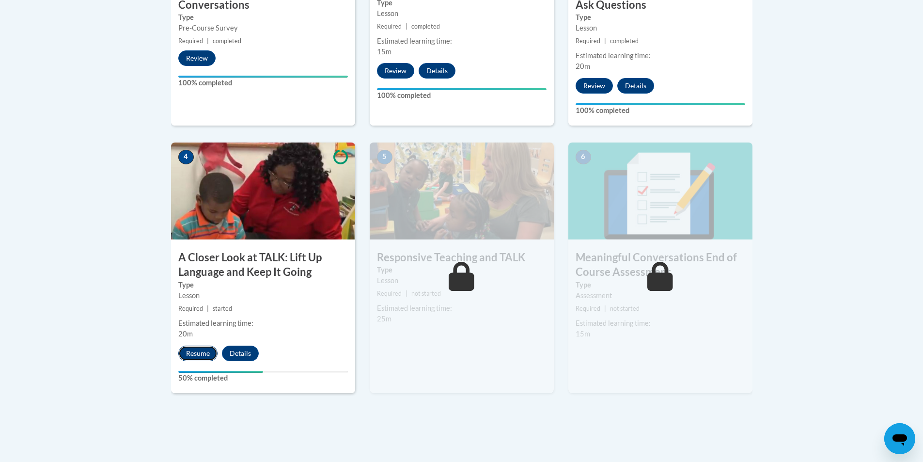
click at [193, 348] on button "Resume" at bounding box center [197, 354] width 39 height 16
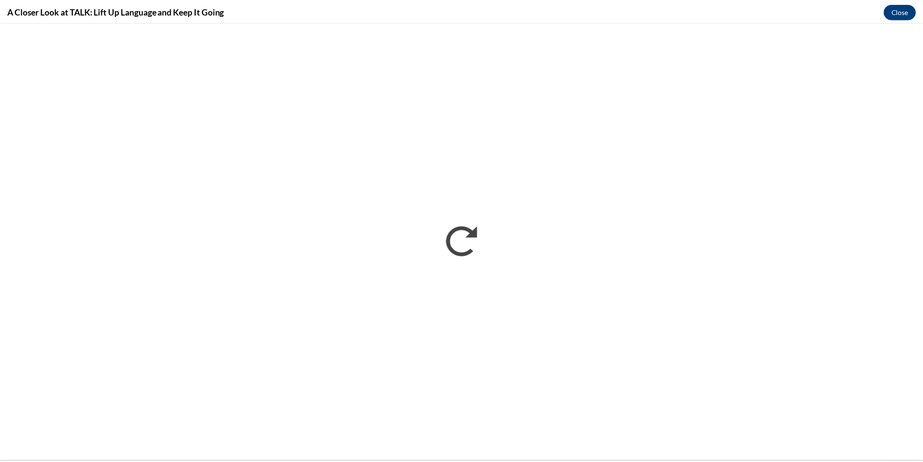
scroll to position [0, 0]
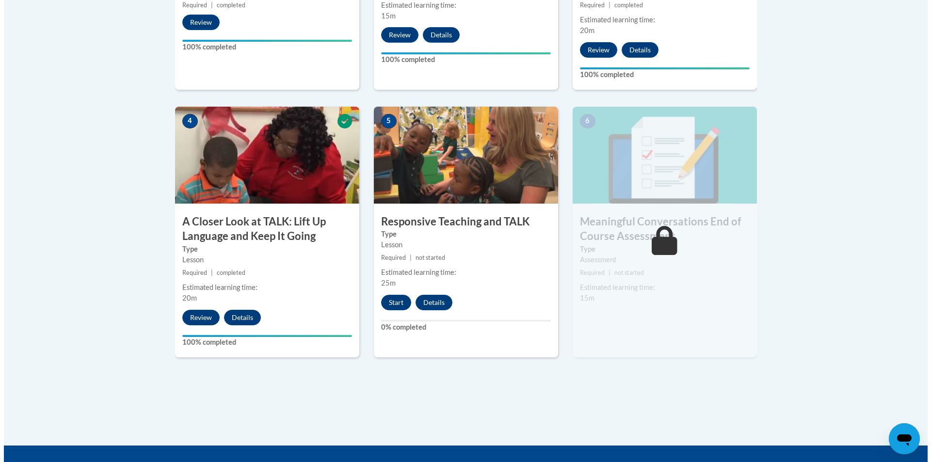
scroll to position [488, 0]
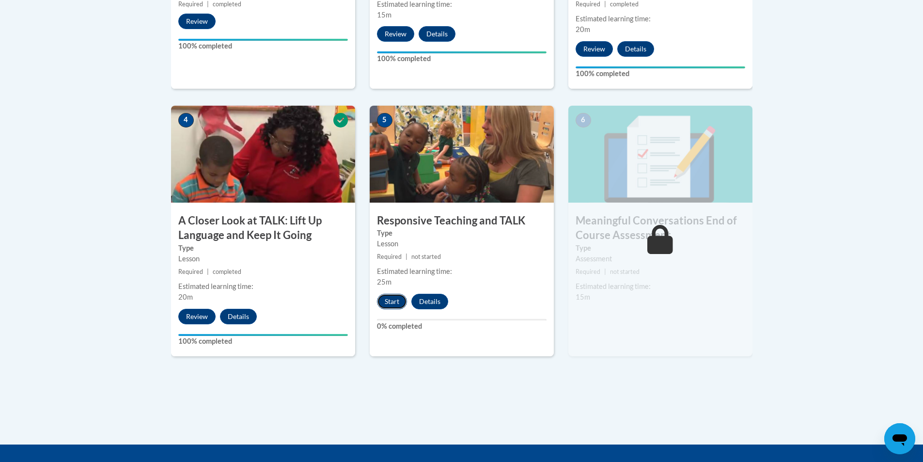
click at [398, 296] on button "Start" at bounding box center [392, 302] width 30 height 16
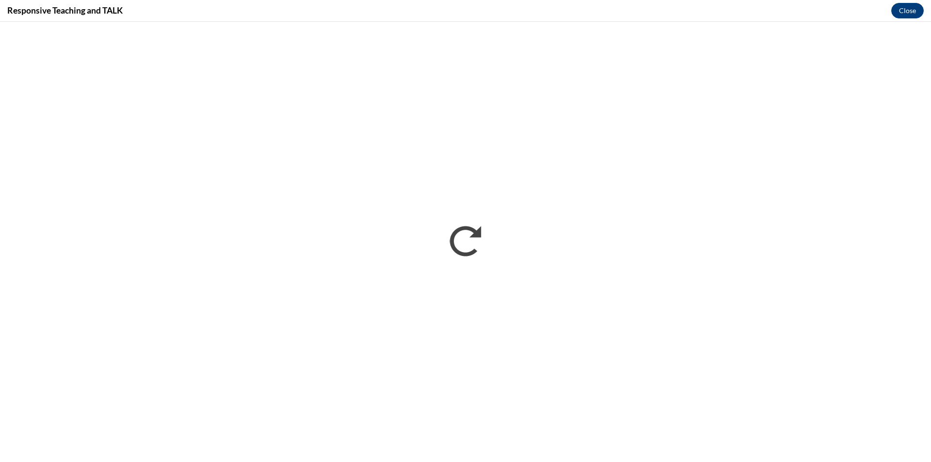
scroll to position [0, 0]
